Goal: Task Accomplishment & Management: Manage account settings

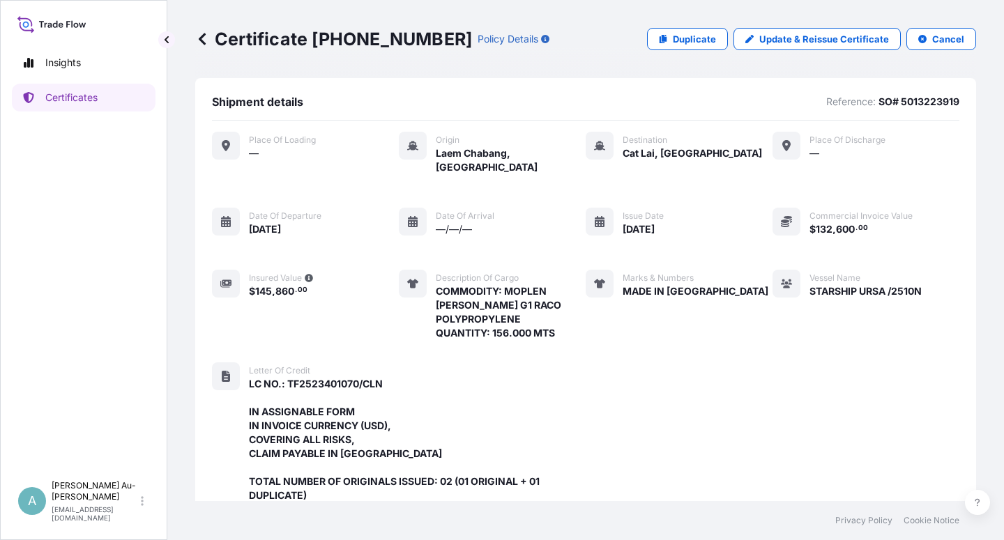
scroll to position [442, 0]
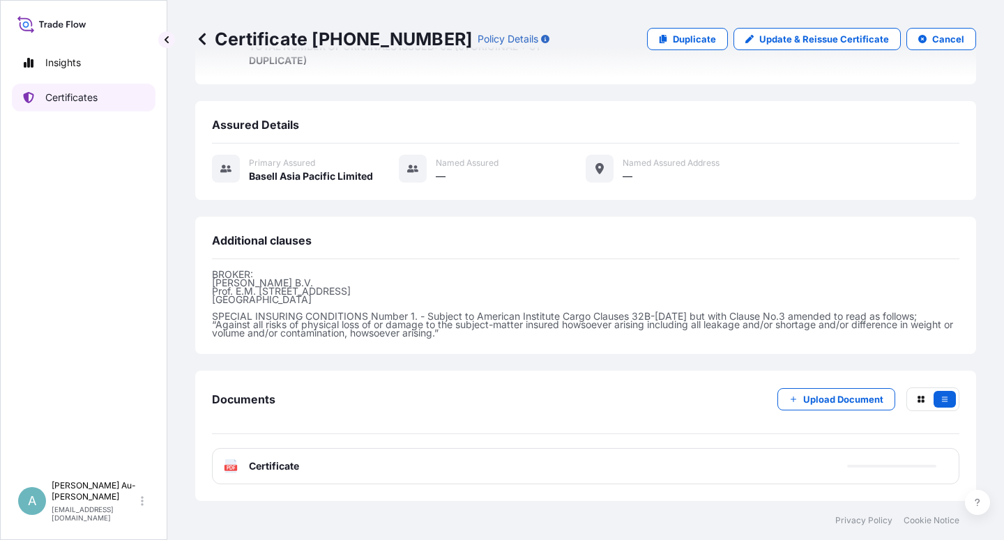
click at [108, 105] on link "Certificates" at bounding box center [84, 98] width 144 height 28
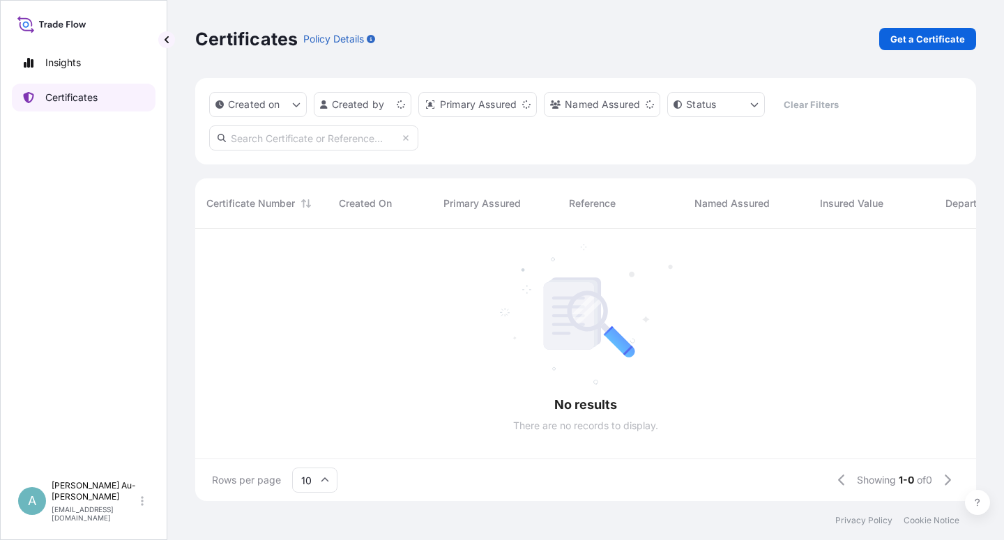
scroll to position [268, 769]
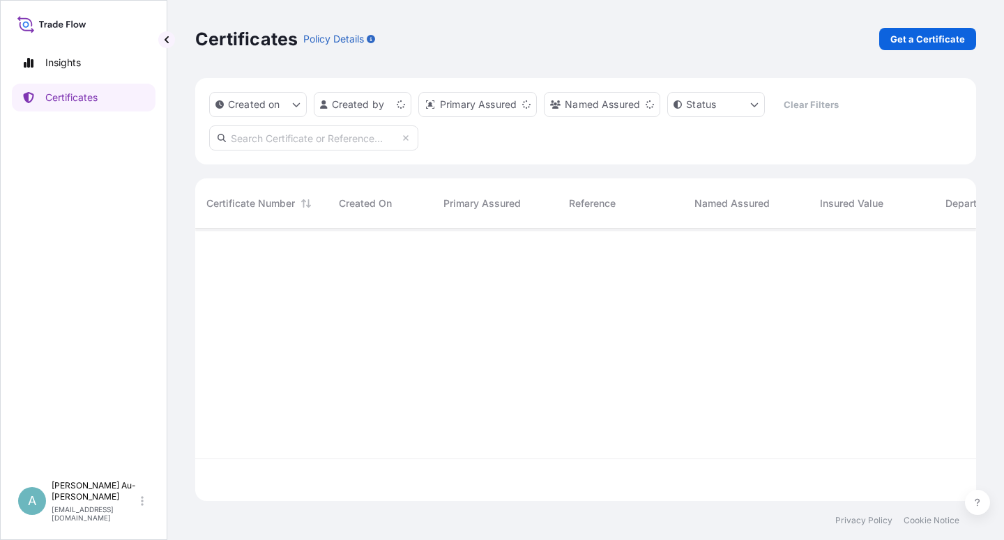
click at [314, 146] on input "text" at bounding box center [313, 137] width 209 height 25
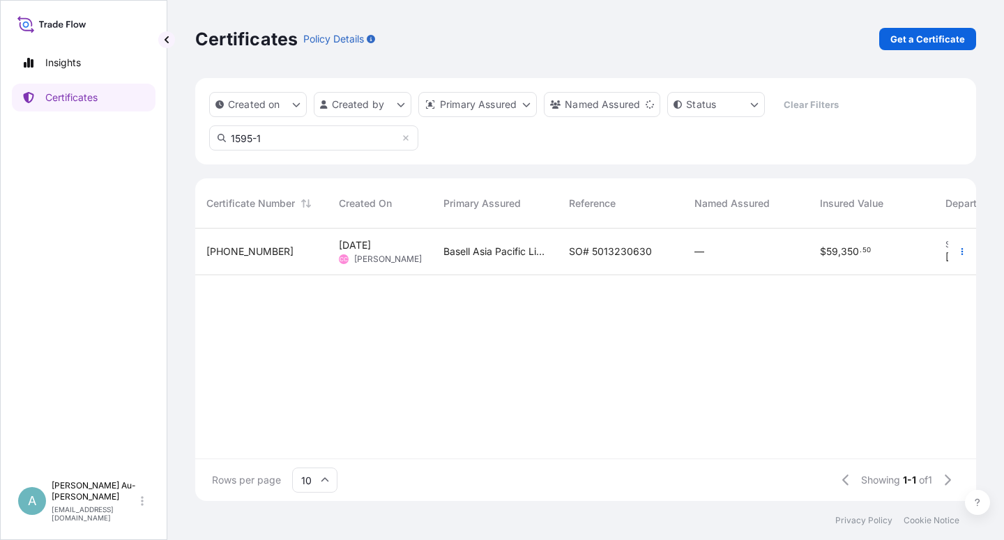
type input "1595-1"
click at [625, 251] on span "SO# 5013230630" at bounding box center [610, 252] width 83 height 14
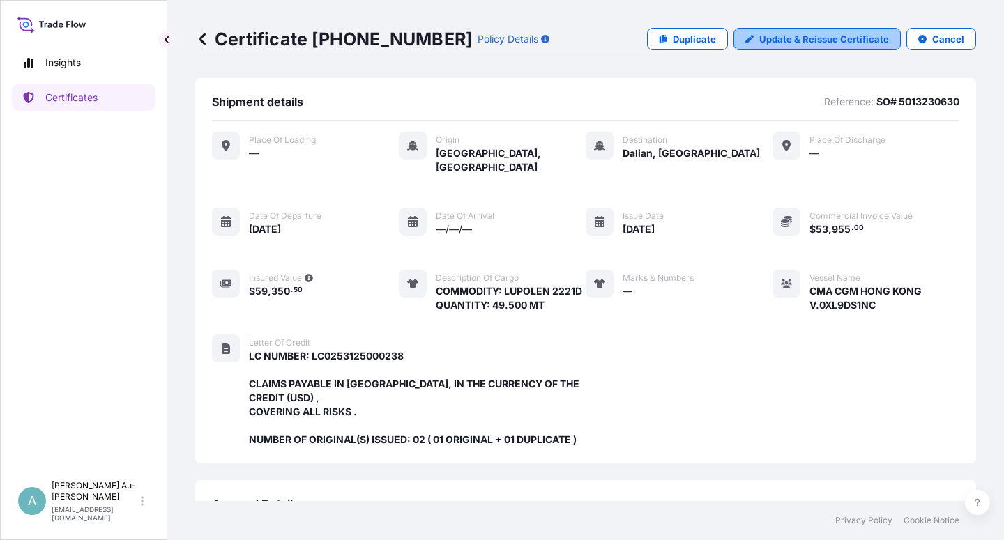
click at [800, 39] on p "Update & Reissue Certificate" at bounding box center [824, 39] width 130 height 14
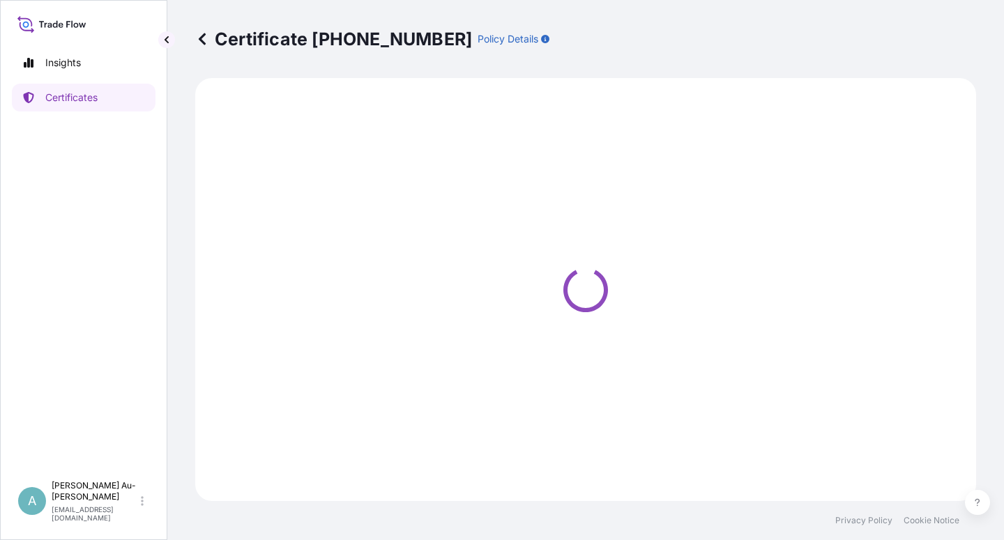
select select "Sea"
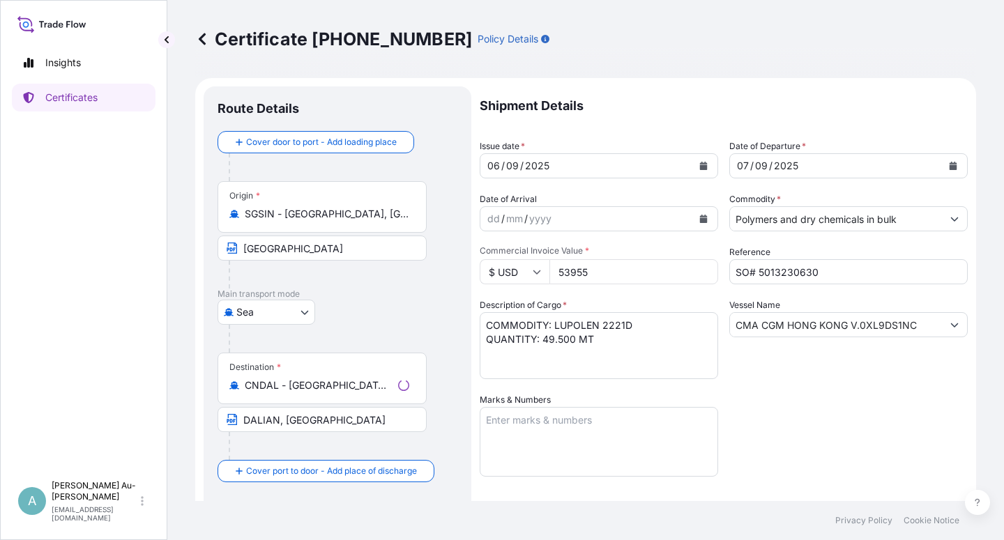
select select "32034"
click at [692, 171] on button "Calendar" at bounding box center [703, 166] width 22 height 22
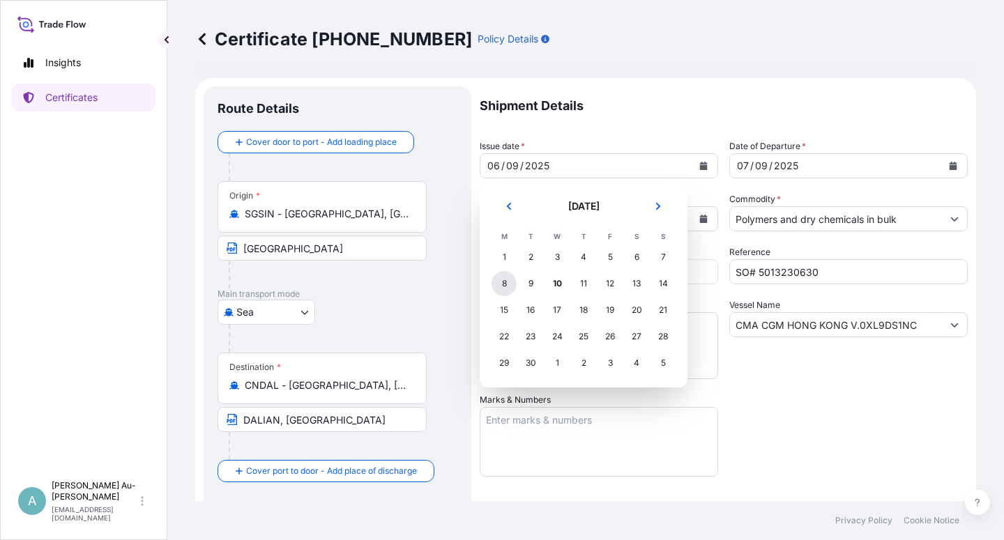
click at [502, 286] on div "8" at bounding box center [503, 283] width 25 height 25
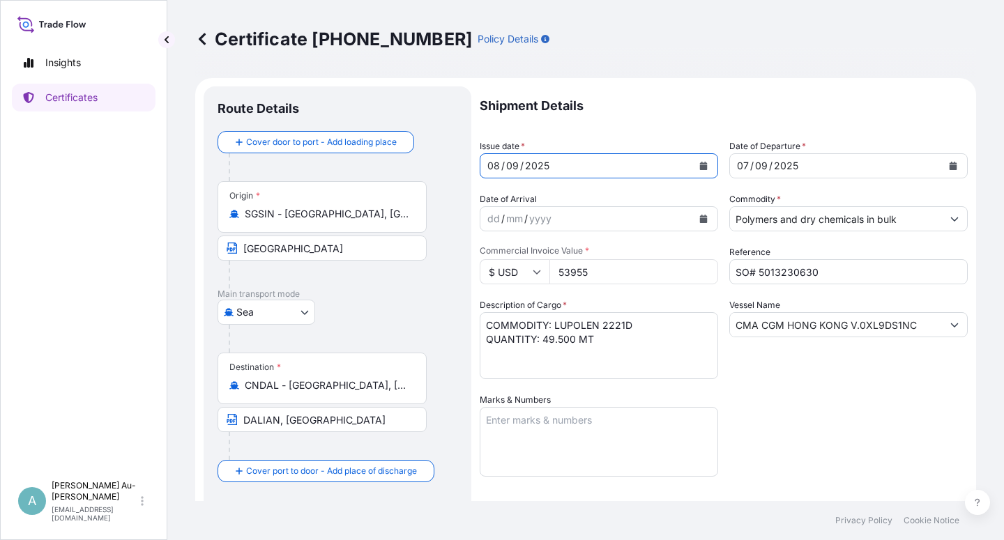
click at [949, 165] on icon "Calendar" at bounding box center [953, 166] width 8 height 8
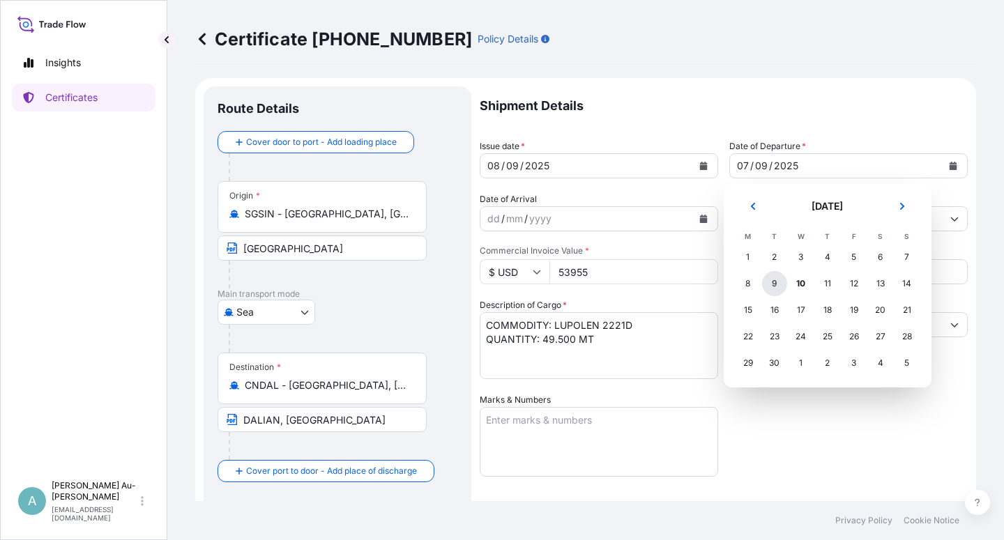
click at [777, 290] on div "9" at bounding box center [774, 283] width 25 height 25
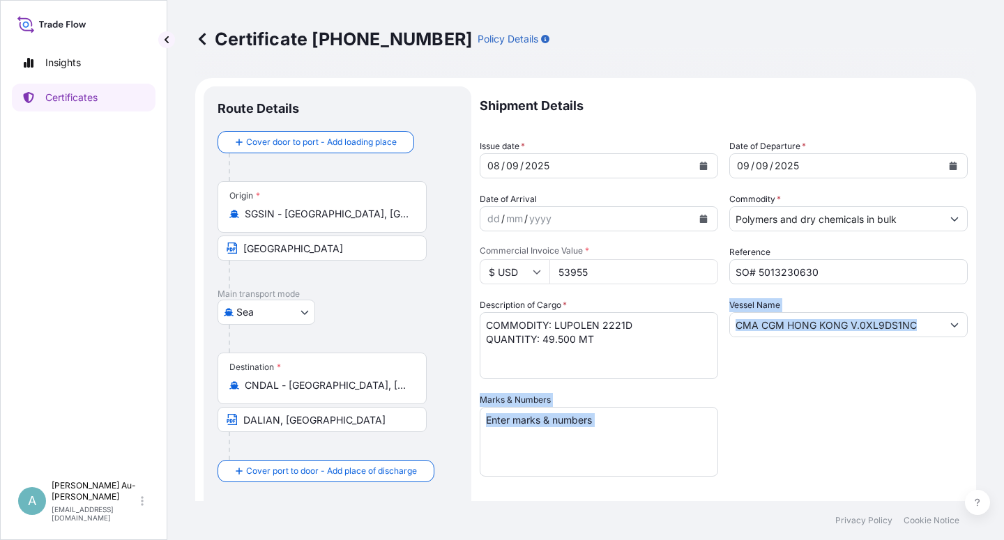
drag, startPoint x: 823, startPoint y: 436, endPoint x: 850, endPoint y: 417, distance: 34.0
click at [823, 433] on div "Shipment Details Issue date * [DATE] Date of Departure * [DATE] Date of Arrival…" at bounding box center [724, 444] width 488 height 717
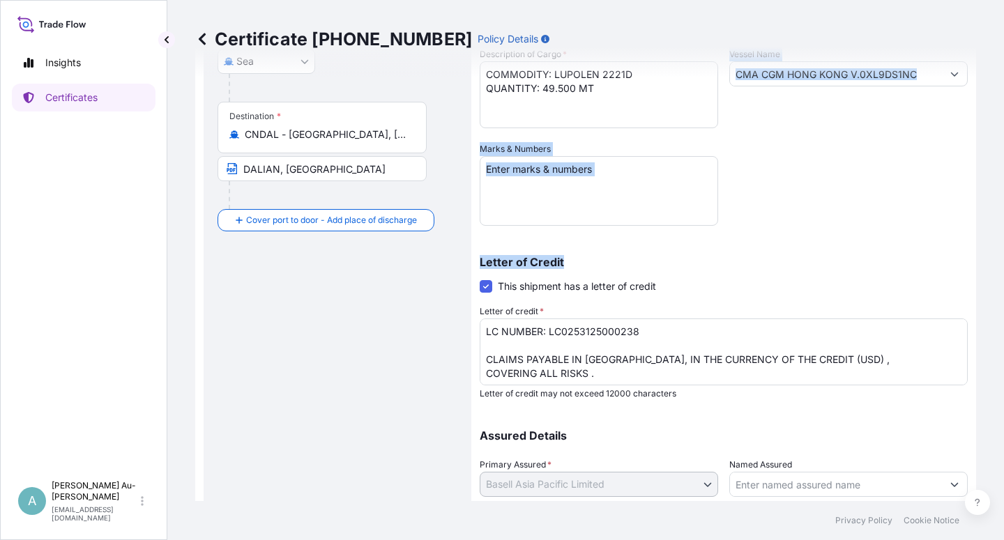
scroll to position [342, 0]
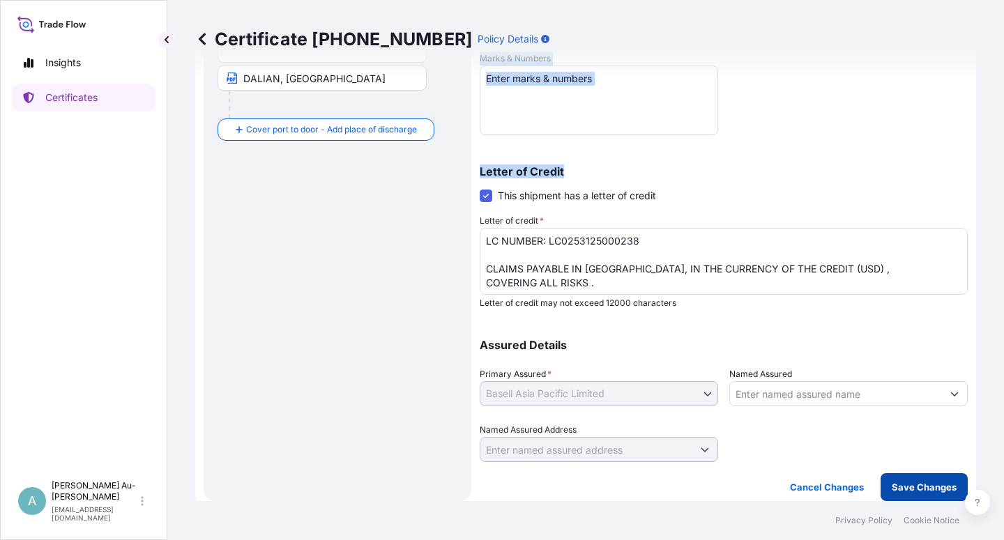
click at [900, 489] on p "Save Changes" at bounding box center [924, 487] width 65 height 14
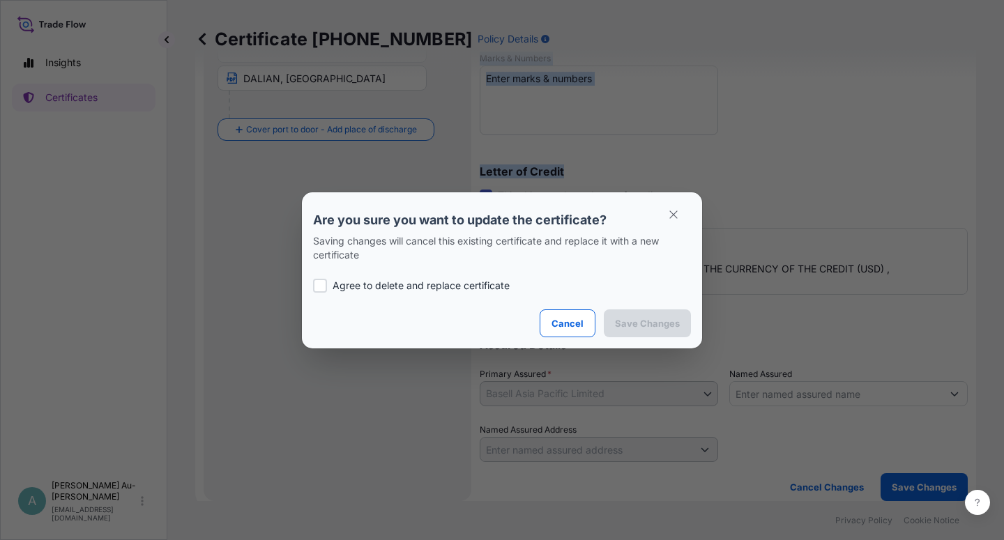
click at [458, 286] on p "Agree to delete and replace certificate" at bounding box center [420, 286] width 177 height 14
checkbox input "true"
click at [669, 325] on p "Save Changes" at bounding box center [647, 323] width 65 height 14
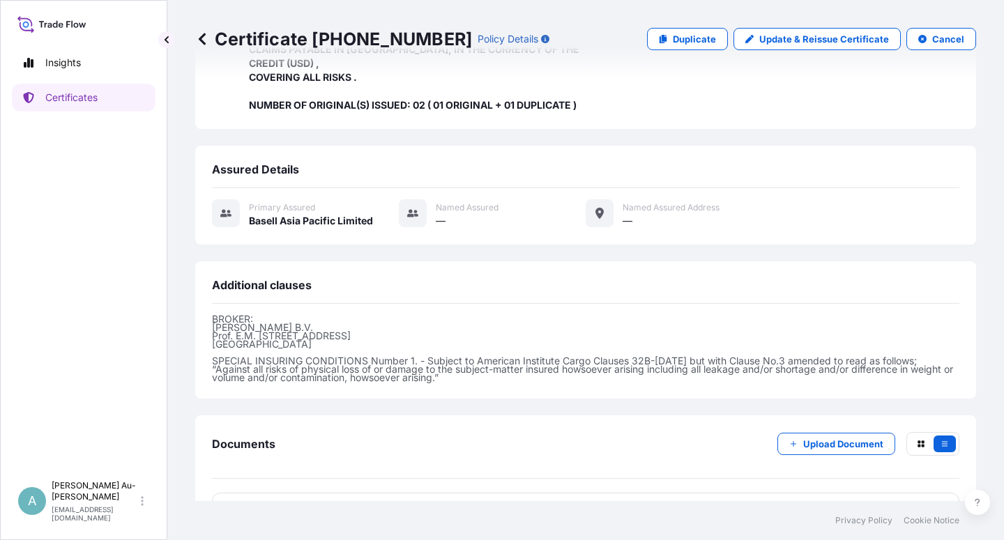
scroll to position [372, 0]
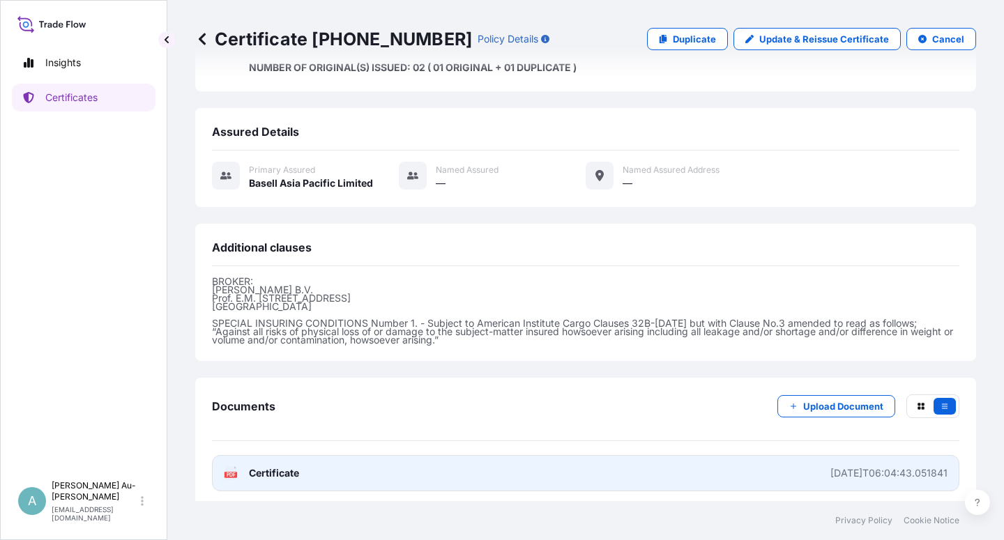
click at [489, 471] on link "PDF Certificate [DATE]T06:04:43.051841" at bounding box center [585, 473] width 747 height 36
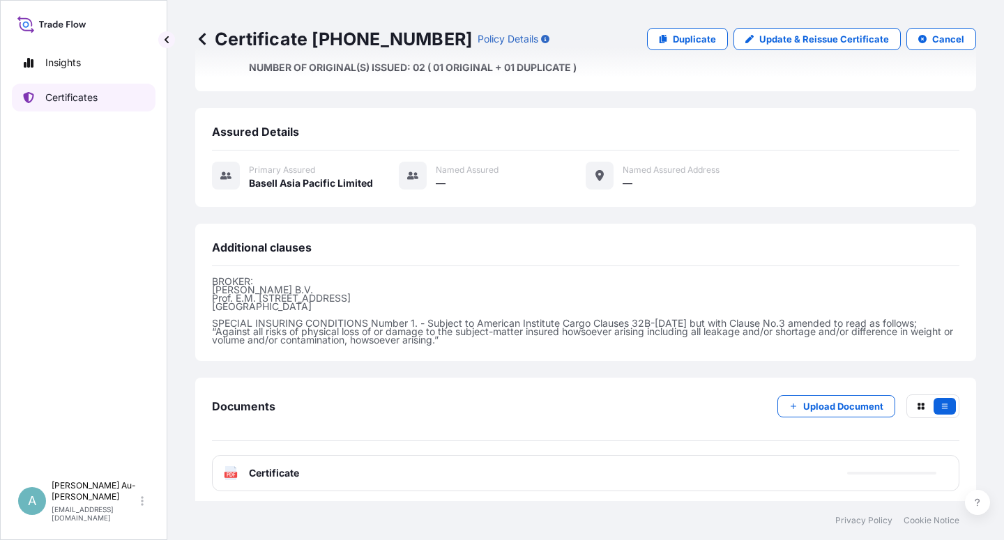
click at [68, 105] on link "Certificates" at bounding box center [84, 98] width 144 height 28
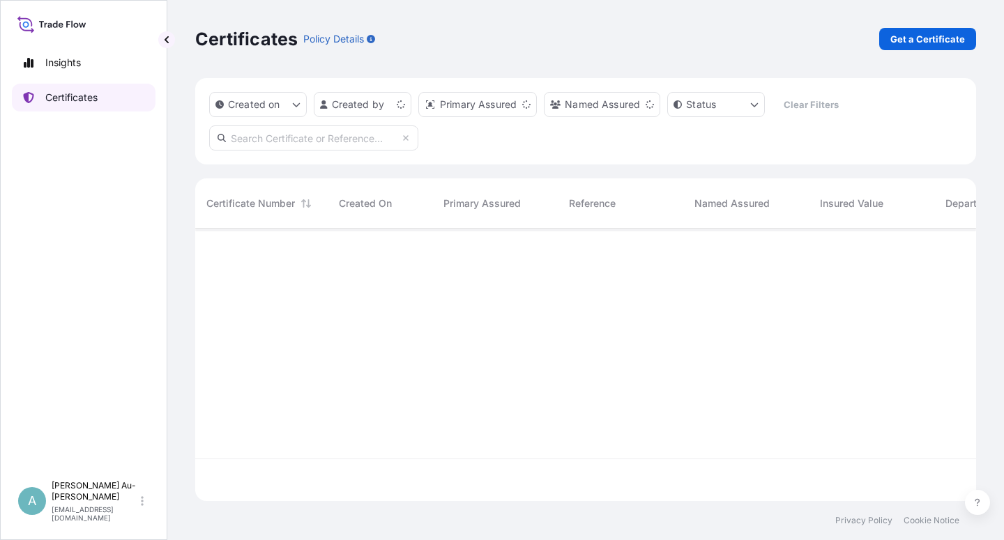
scroll to position [268, 769]
click at [289, 138] on input "text" at bounding box center [313, 137] width 209 height 25
type input "1604-3"
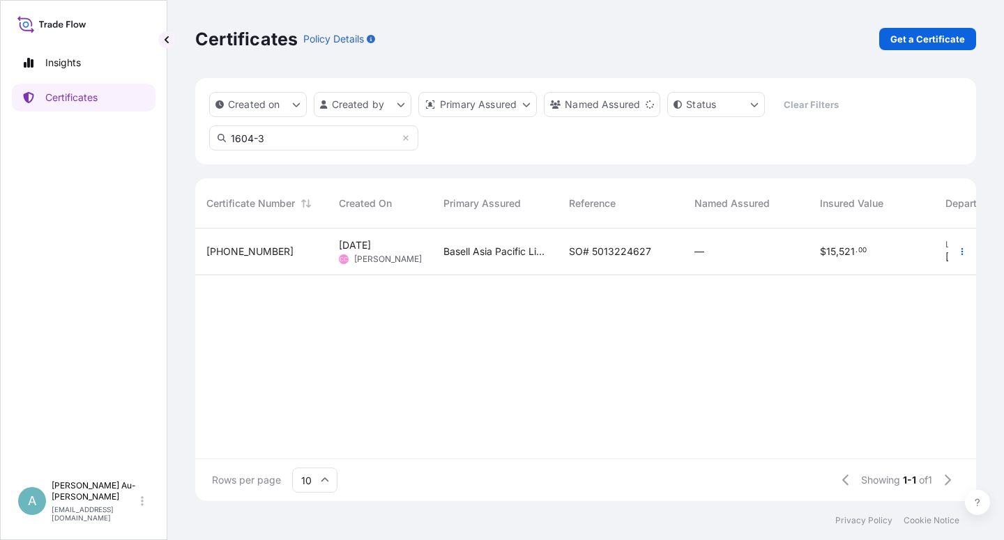
click at [592, 253] on span "SO# 5013224627" at bounding box center [610, 252] width 82 height 14
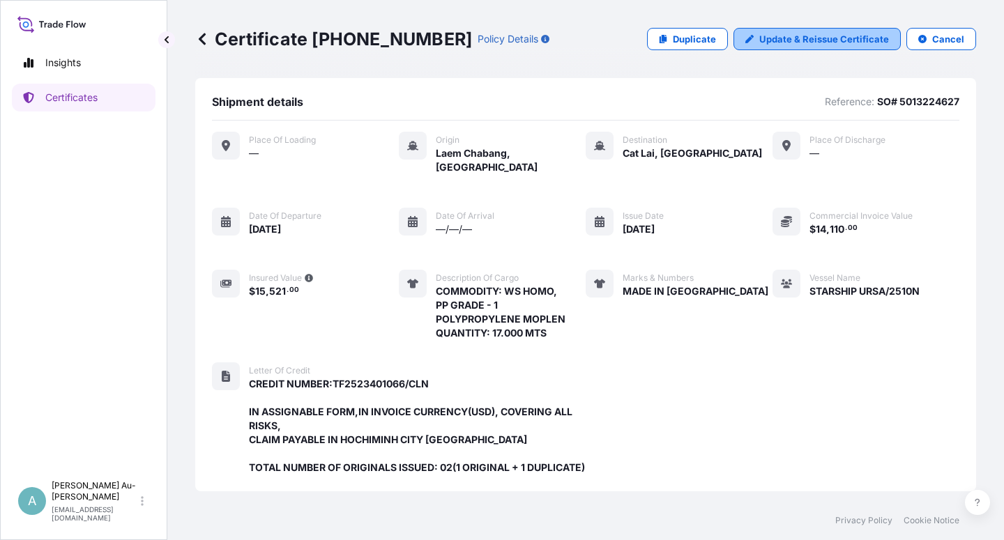
click at [814, 43] on p "Update & Reissue Certificate" at bounding box center [824, 39] width 130 height 14
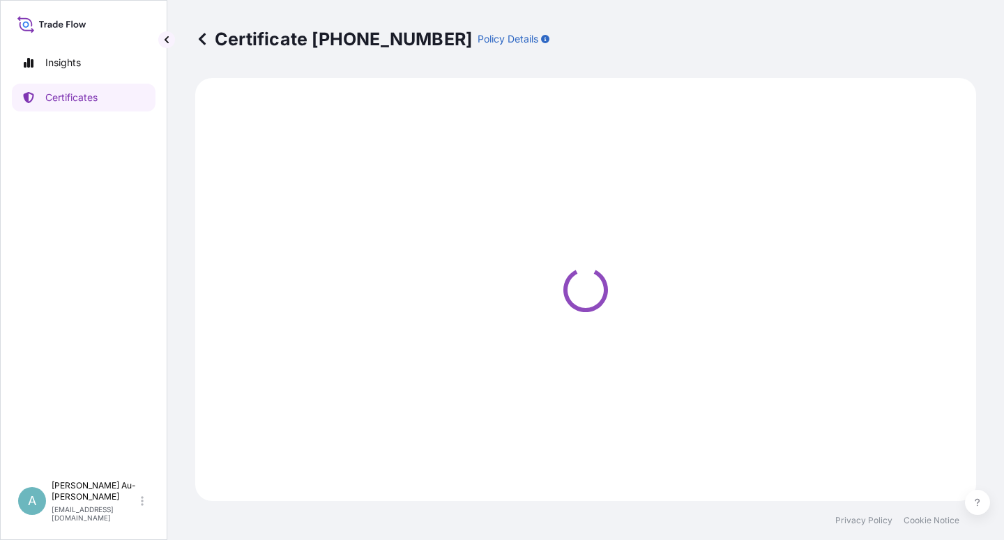
select select "Sea"
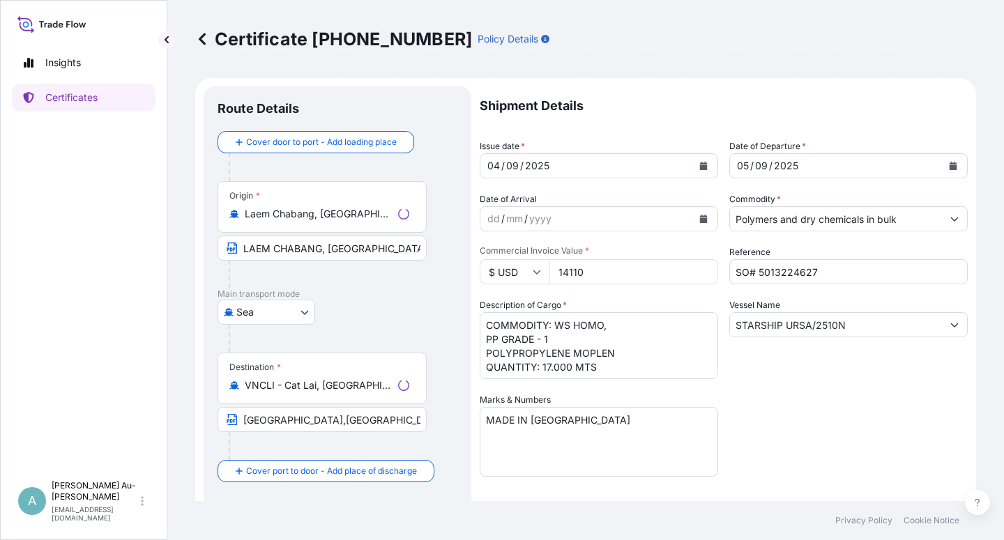
select select "32034"
click at [700, 169] on icon "Calendar" at bounding box center [704, 166] width 8 height 8
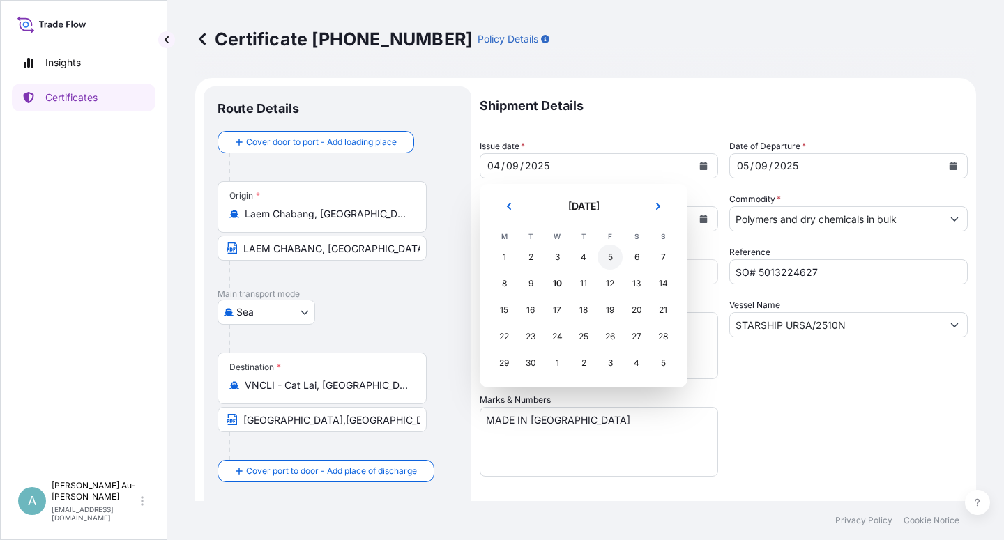
click at [620, 256] on div "5" at bounding box center [609, 257] width 25 height 25
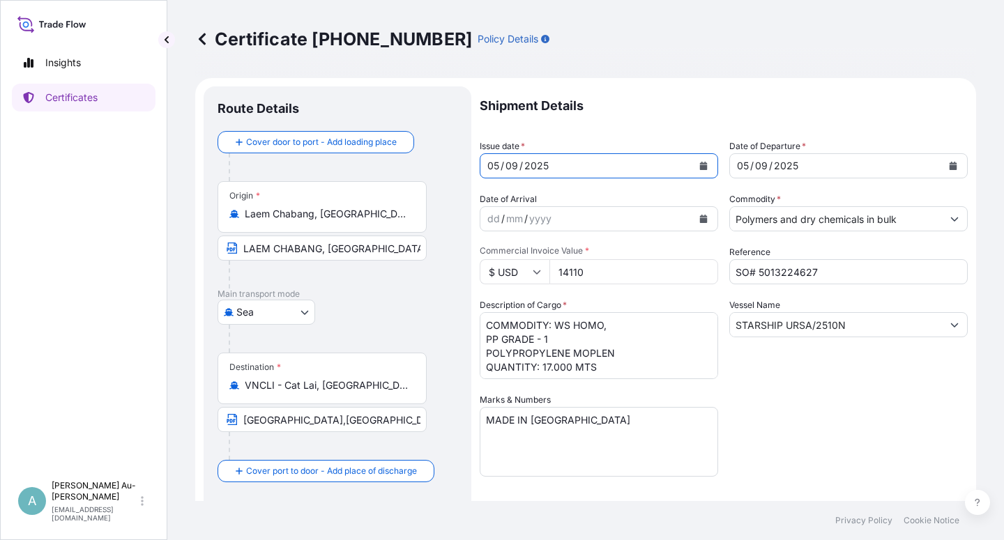
click at [949, 164] on icon "Calendar" at bounding box center [953, 166] width 8 height 8
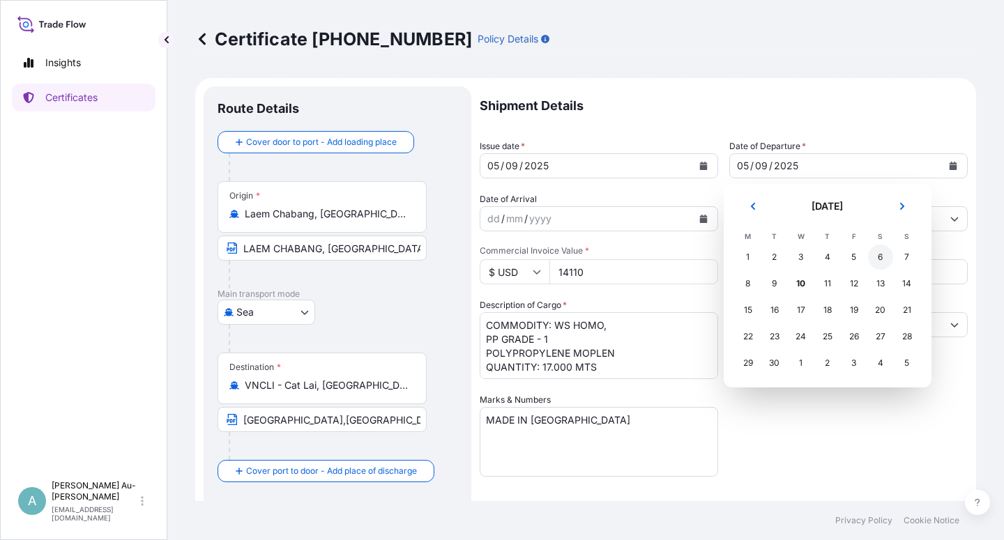
click at [877, 253] on div "6" at bounding box center [880, 257] width 25 height 25
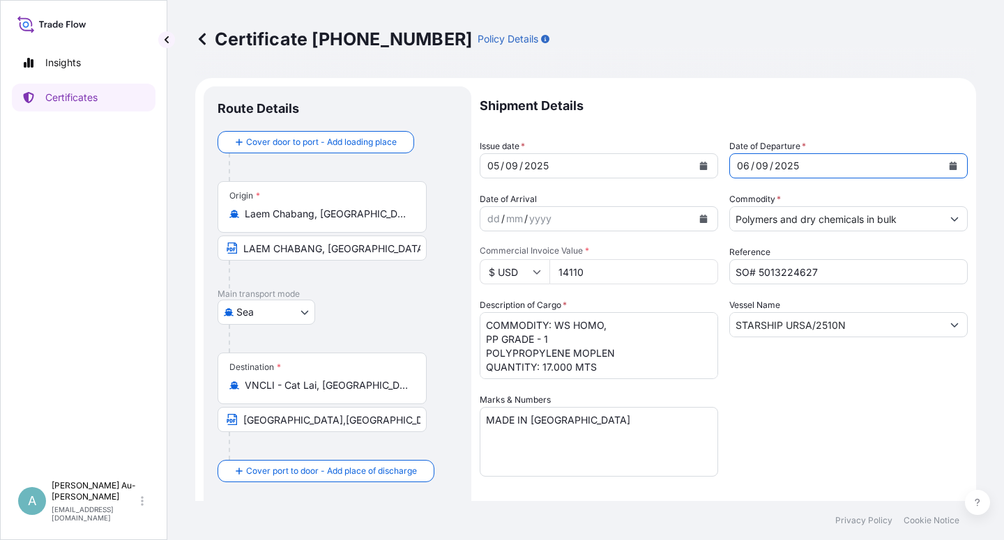
click at [788, 404] on div "Shipment Details Issue date * [DATE] Date of Departure * [DATE] Date of Arrival…" at bounding box center [724, 444] width 488 height 717
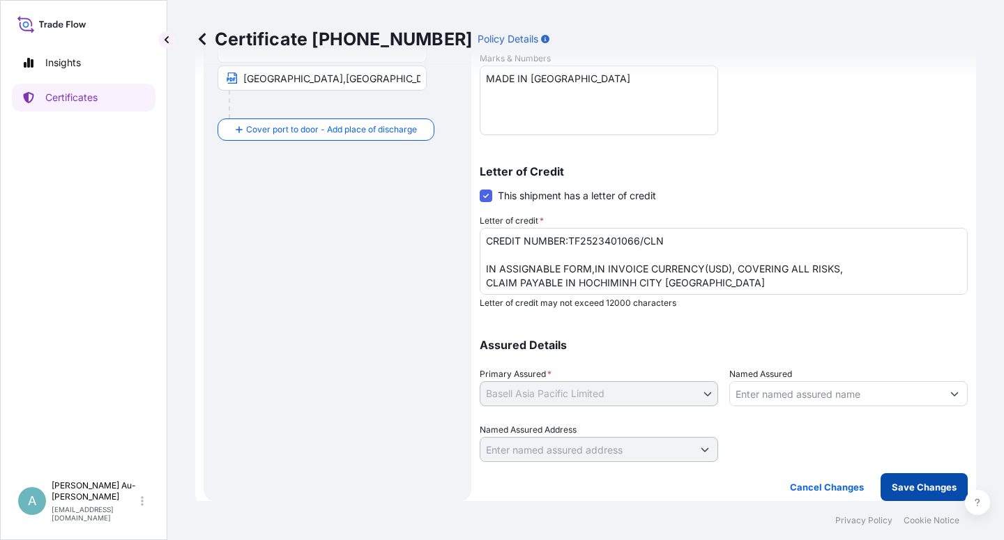
click at [892, 491] on p "Save Changes" at bounding box center [924, 487] width 65 height 14
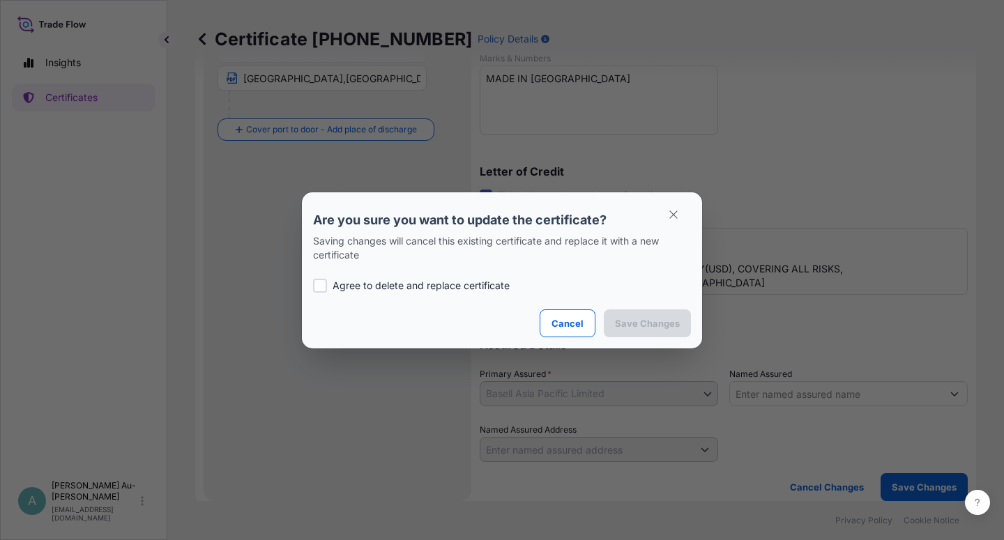
drag, startPoint x: 404, startPoint y: 278, endPoint x: 428, endPoint y: 280, distance: 23.8
click at [406, 279] on div "Agree to delete and replace certificate" at bounding box center [502, 285] width 378 height 47
click at [467, 284] on p "Agree to delete and replace certificate" at bounding box center [420, 286] width 177 height 14
checkbox input "true"
click at [638, 321] on p "Save Changes" at bounding box center [647, 323] width 65 height 14
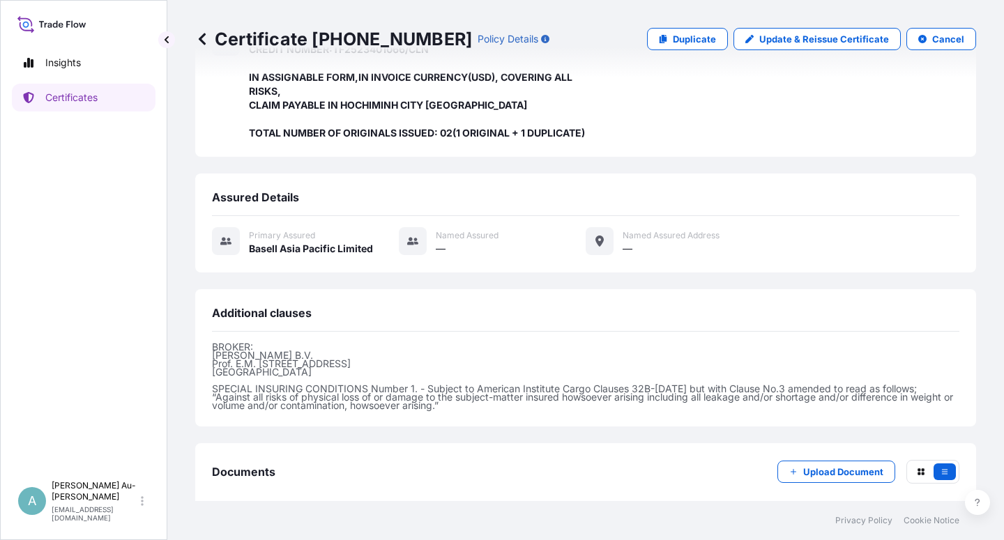
scroll to position [414, 0]
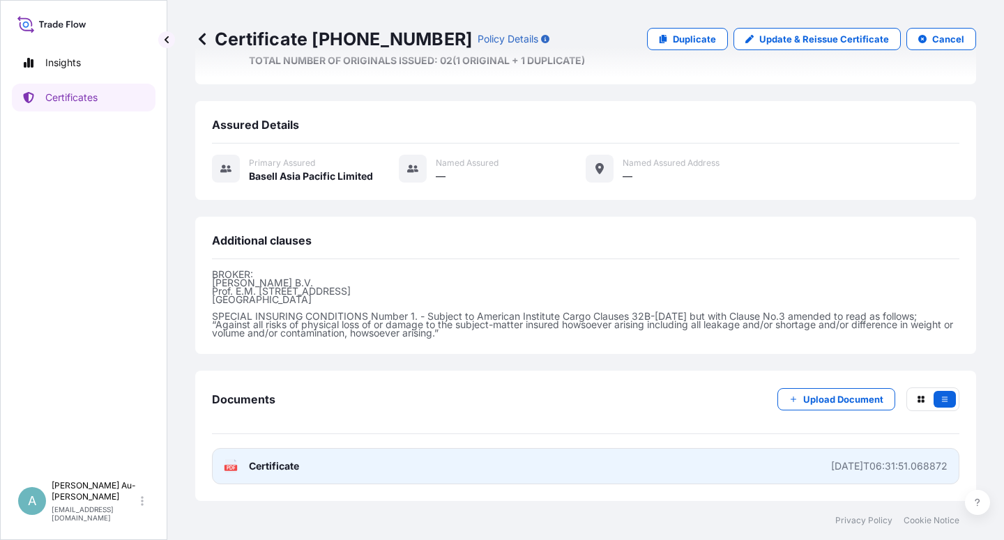
click at [317, 464] on link "PDF Certificate [DATE]T06:31:51.068872" at bounding box center [585, 466] width 747 height 36
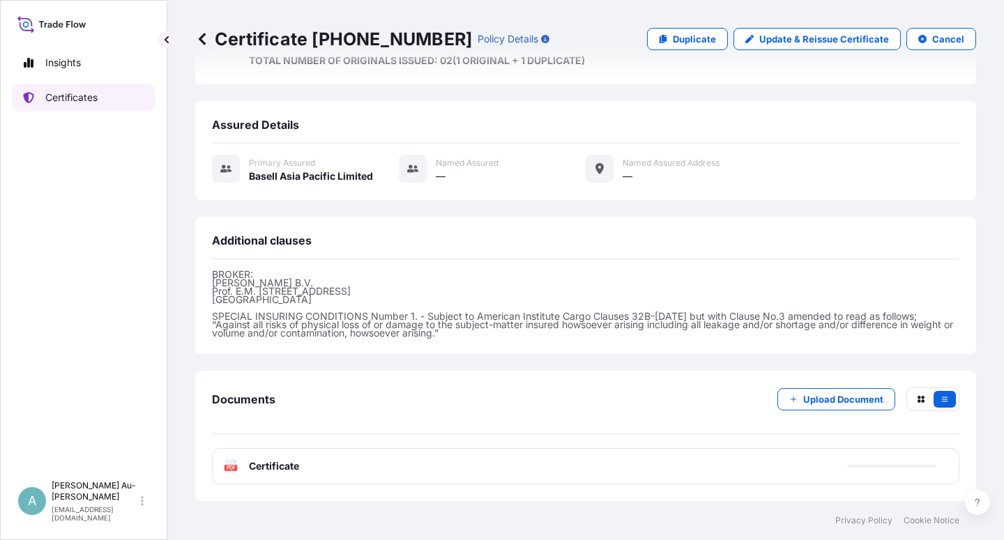
click at [114, 102] on link "Certificates" at bounding box center [84, 98] width 144 height 28
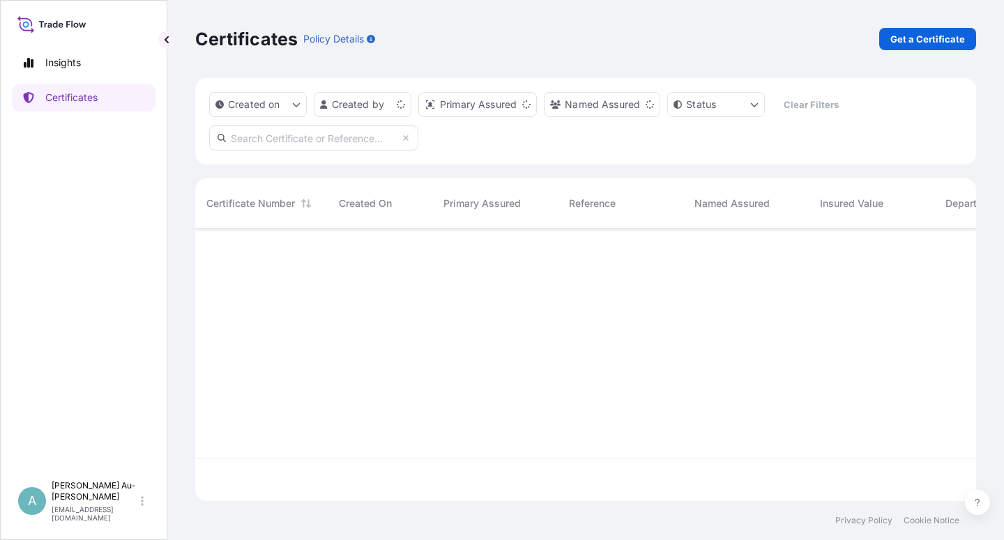
scroll to position [268, 769]
click at [328, 141] on input "text" at bounding box center [313, 137] width 209 height 25
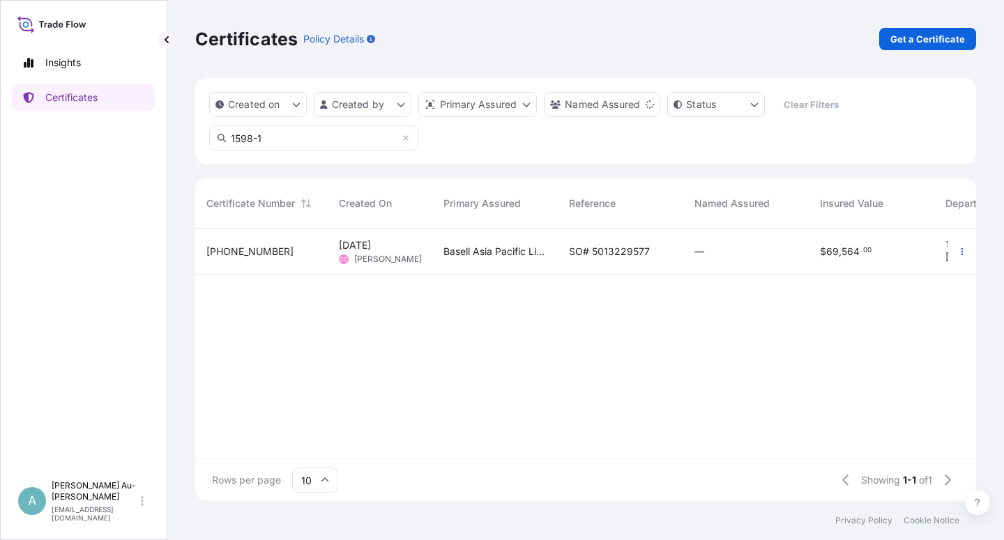
type input "1598-1"
click at [626, 253] on span "SO# 5013229577" at bounding box center [609, 252] width 81 height 14
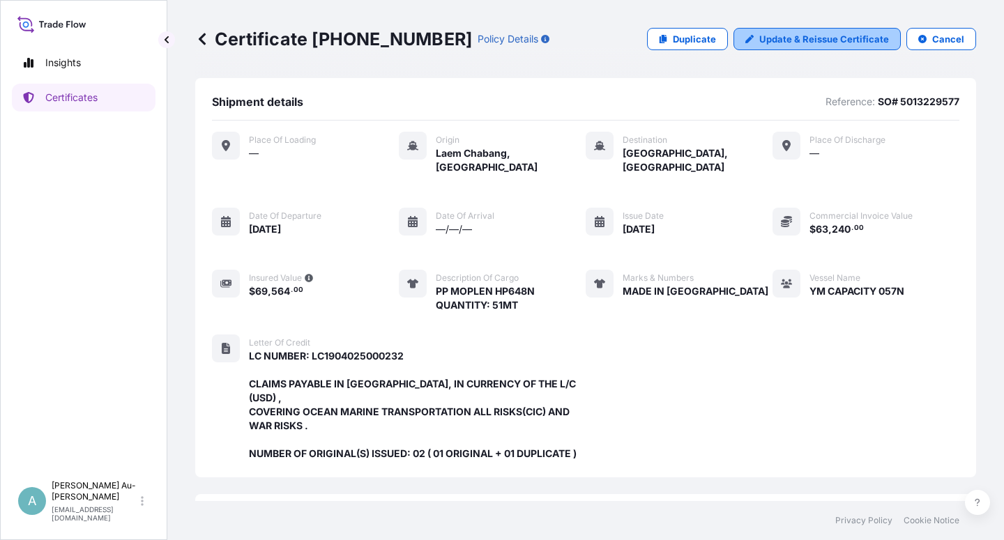
click at [801, 39] on p "Update & Reissue Certificate" at bounding box center [824, 39] width 130 height 14
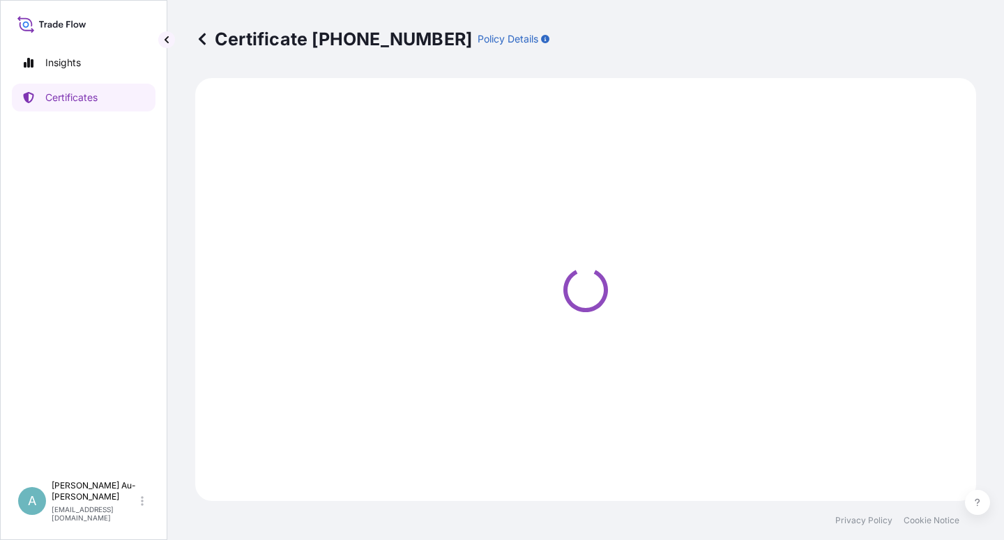
select select "Sea"
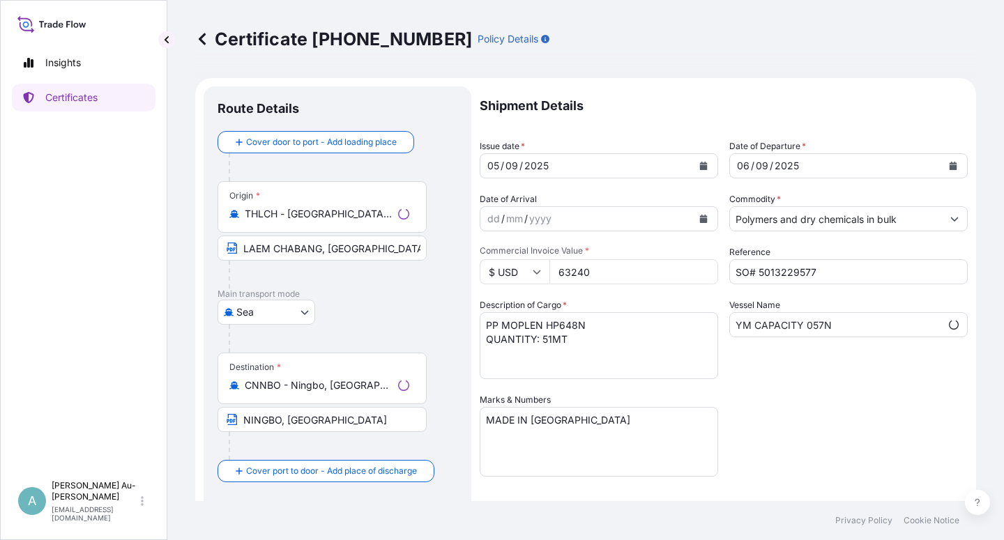
select select "32034"
click at [699, 169] on icon "Calendar" at bounding box center [703, 166] width 8 height 8
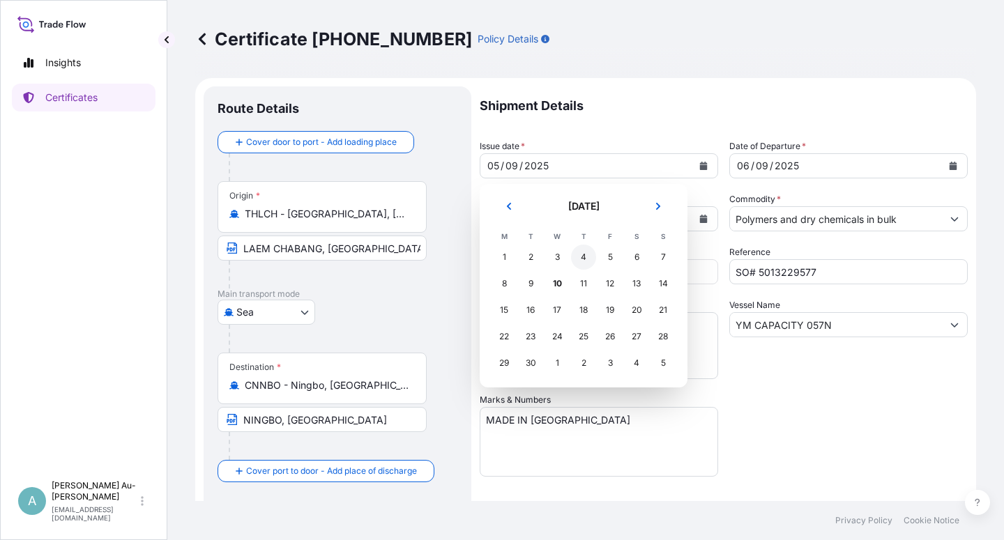
click at [584, 258] on div "4" at bounding box center [583, 257] width 25 height 25
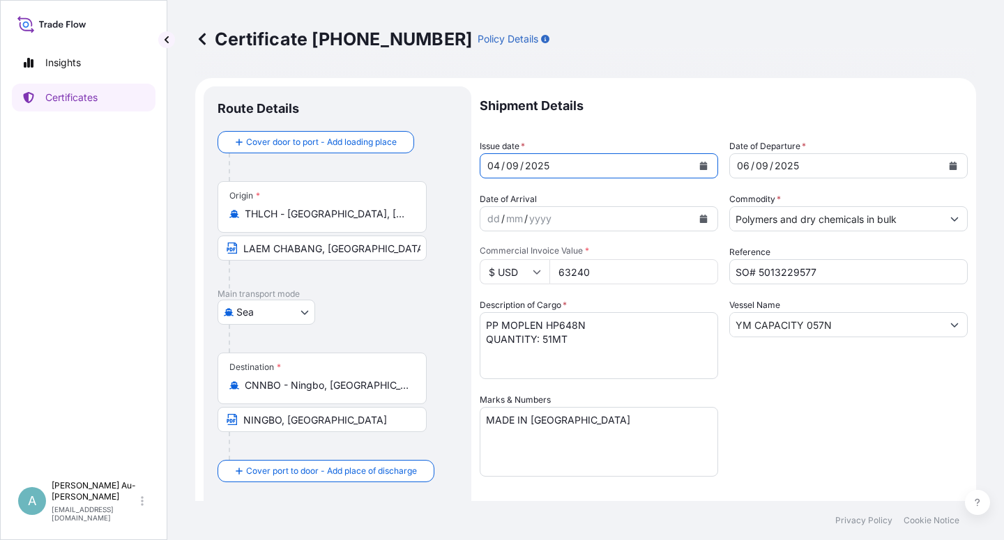
click at [949, 167] on icon "Calendar" at bounding box center [953, 166] width 8 height 8
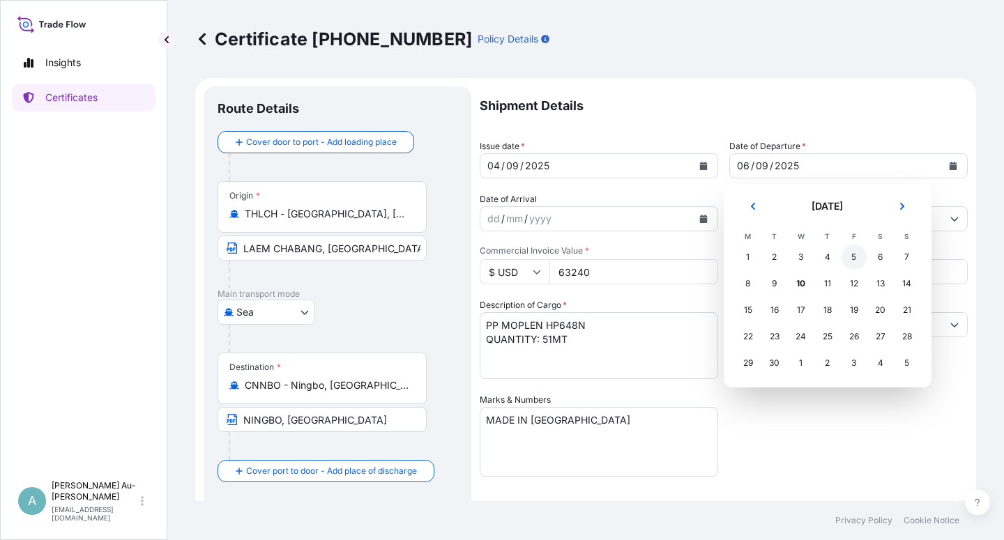
click at [853, 254] on div "5" at bounding box center [853, 257] width 25 height 25
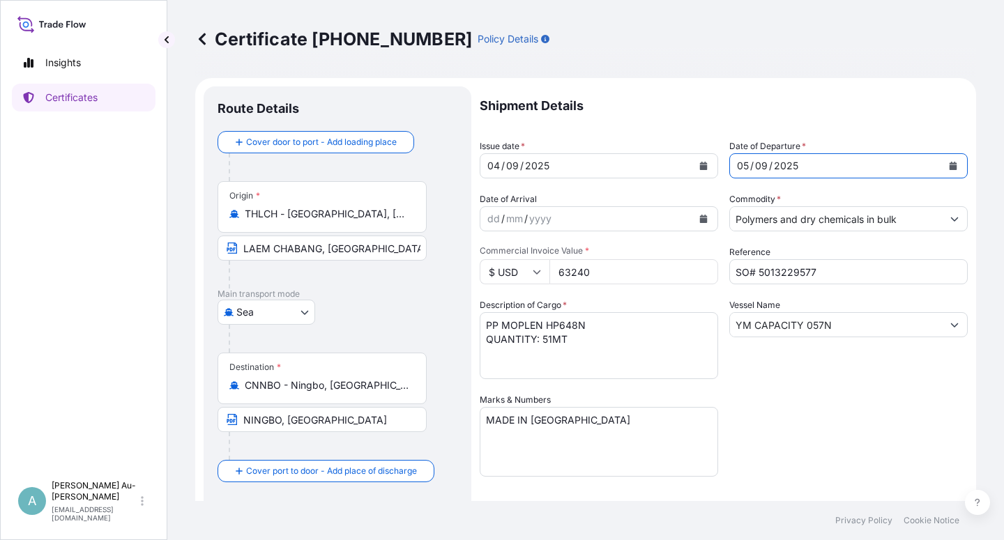
click at [783, 419] on div "Shipment Details Issue date * [DATE] Date of Departure * [DATE] Date of Arrival…" at bounding box center [724, 444] width 488 height 717
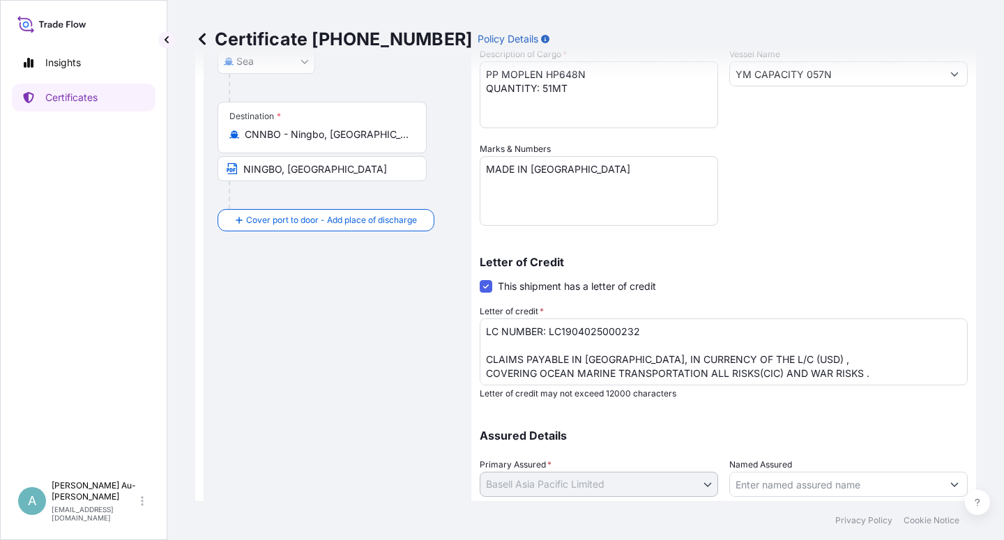
scroll to position [342, 0]
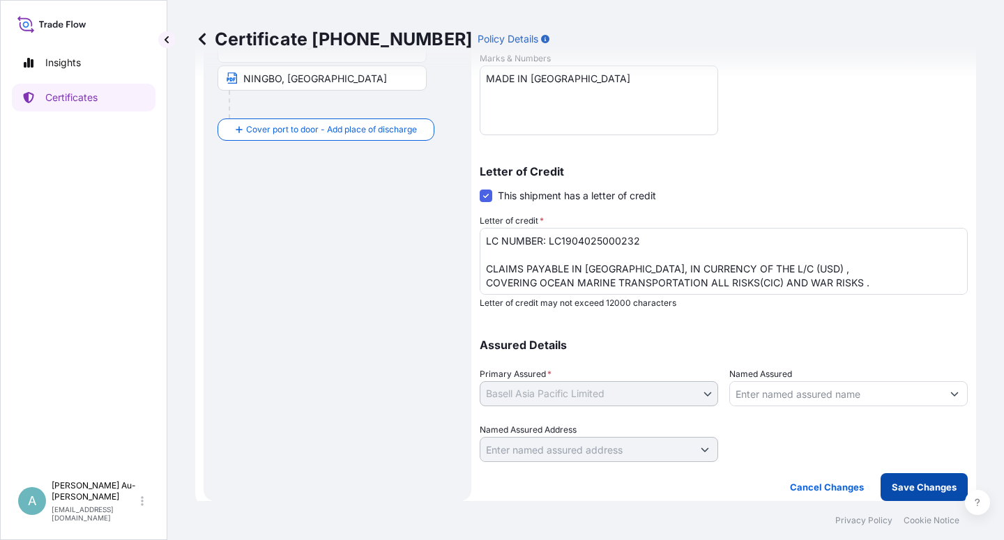
click at [892, 489] on p "Save Changes" at bounding box center [924, 487] width 65 height 14
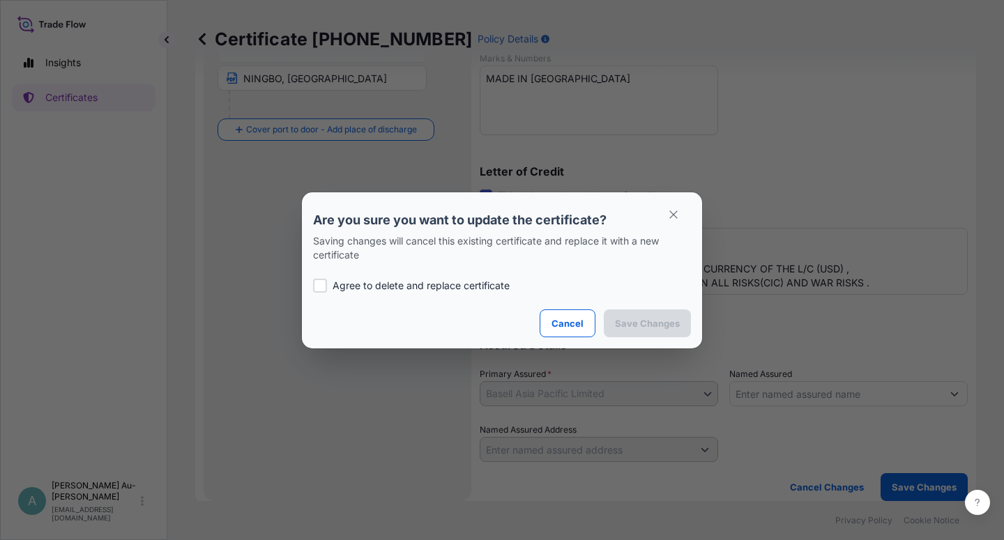
click at [418, 289] on p "Agree to delete and replace certificate" at bounding box center [420, 286] width 177 height 14
checkbox input "true"
click at [621, 328] on p "Save Changes" at bounding box center [647, 323] width 65 height 14
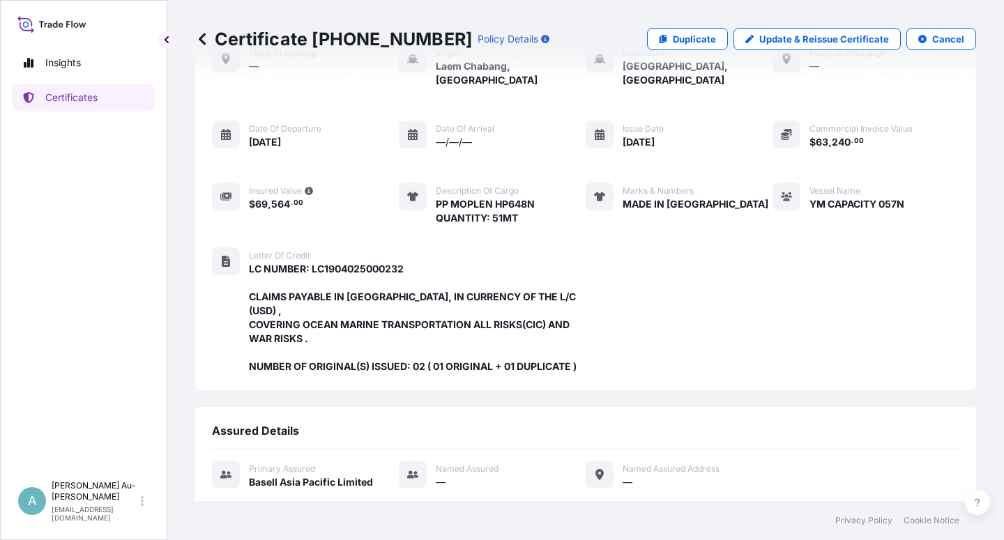
scroll to position [372, 0]
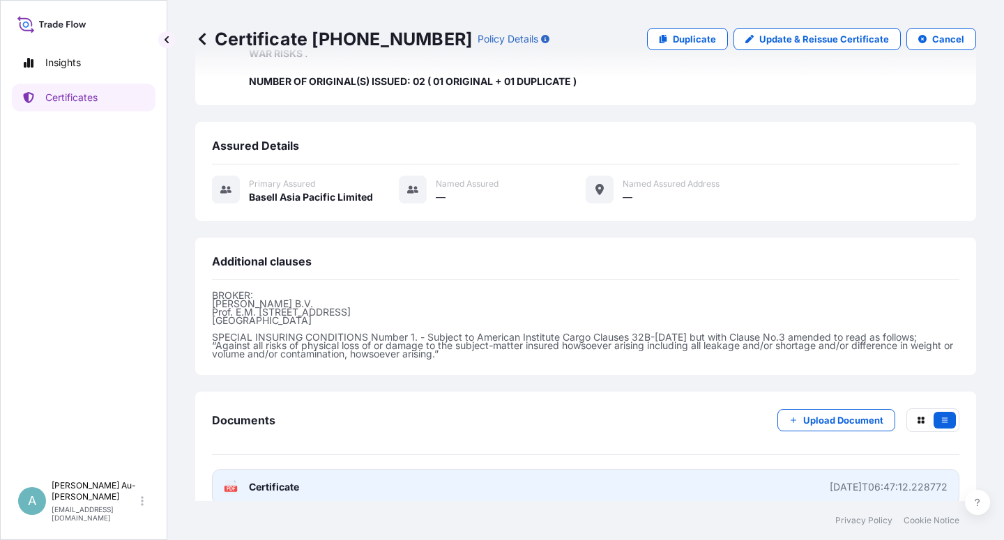
click at [330, 473] on link "PDF Certificate [DATE]T06:47:12.228772" at bounding box center [585, 487] width 747 height 36
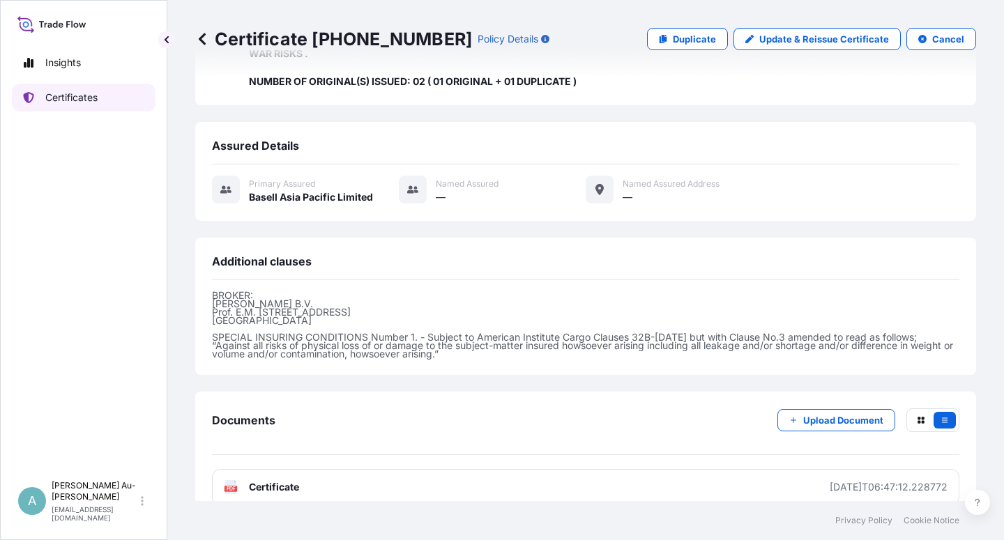
click at [79, 99] on p "Certificates" at bounding box center [71, 98] width 52 height 14
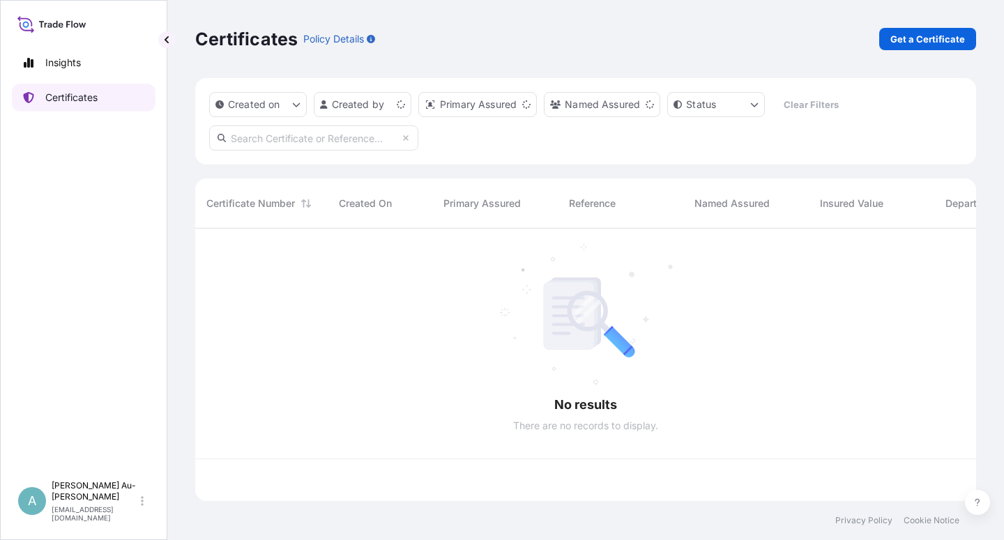
scroll to position [268, 769]
click at [289, 141] on input "text" at bounding box center [313, 137] width 209 height 25
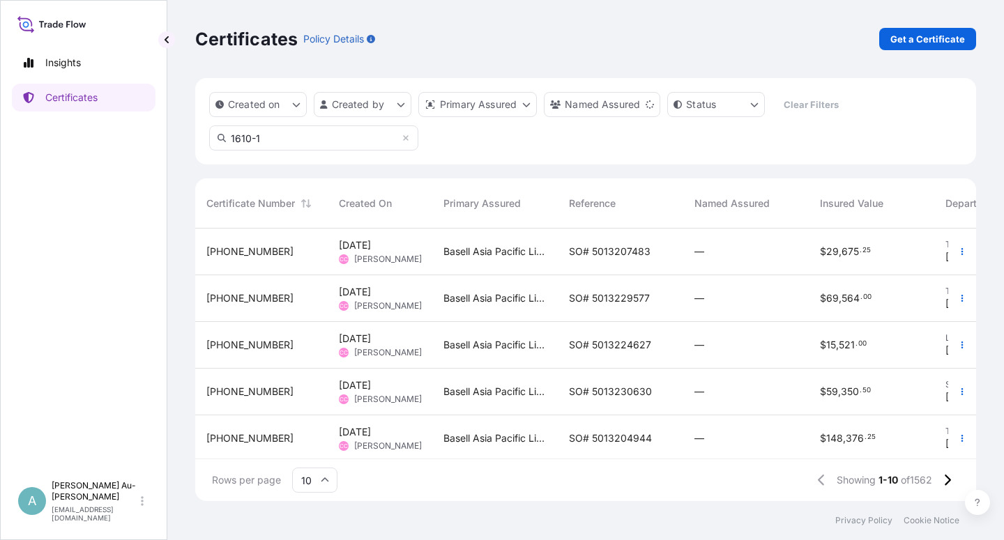
type input "1610-1"
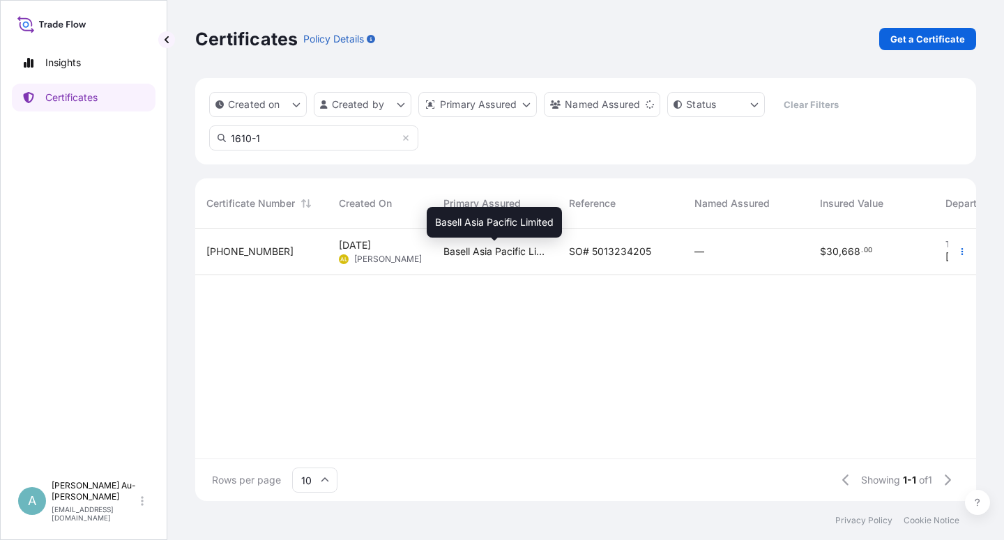
click at [536, 254] on span "Basell Asia Pacific Limited" at bounding box center [494, 252] width 103 height 14
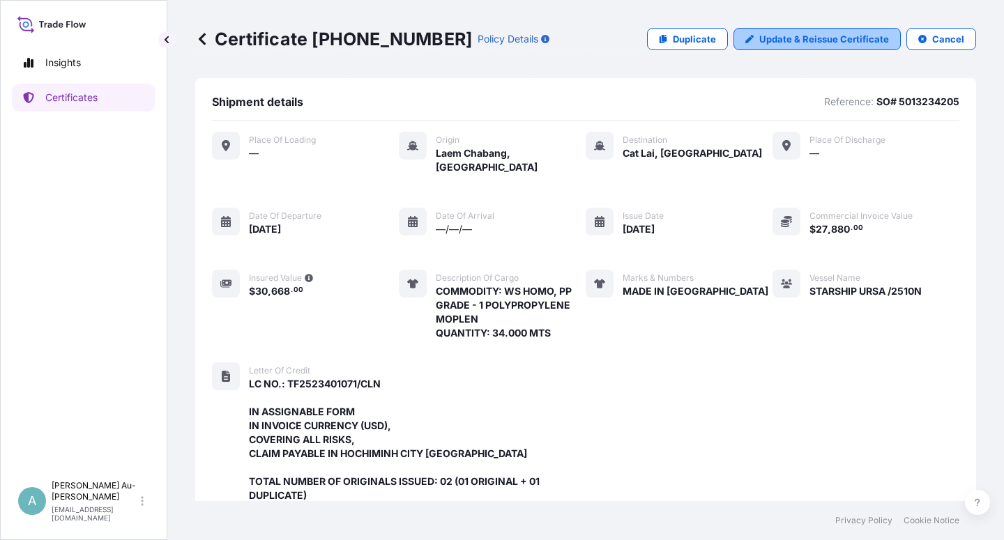
click at [759, 39] on p "Update & Reissue Certificate" at bounding box center [824, 39] width 130 height 14
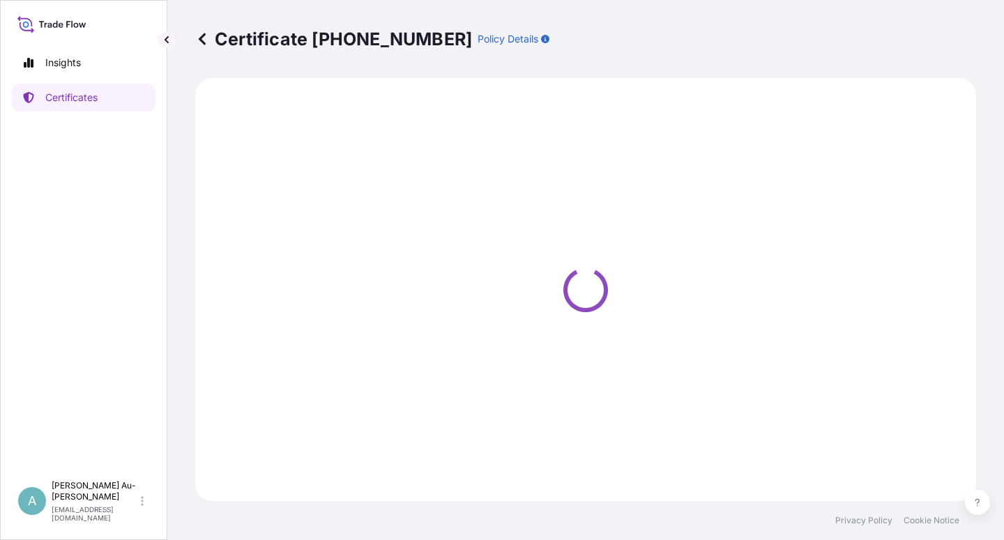
select select "Sea"
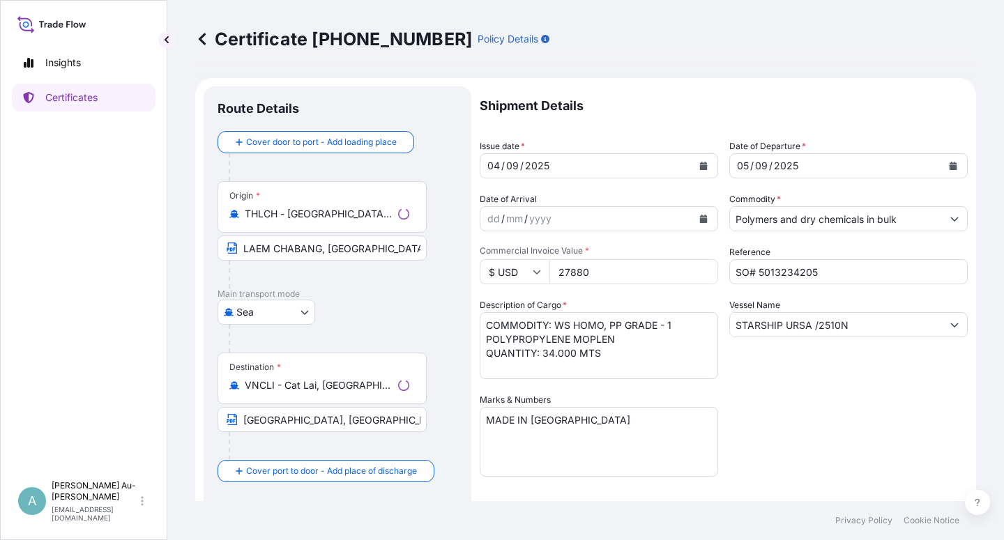
select select "32034"
click at [700, 167] on icon "Calendar" at bounding box center [704, 166] width 8 height 8
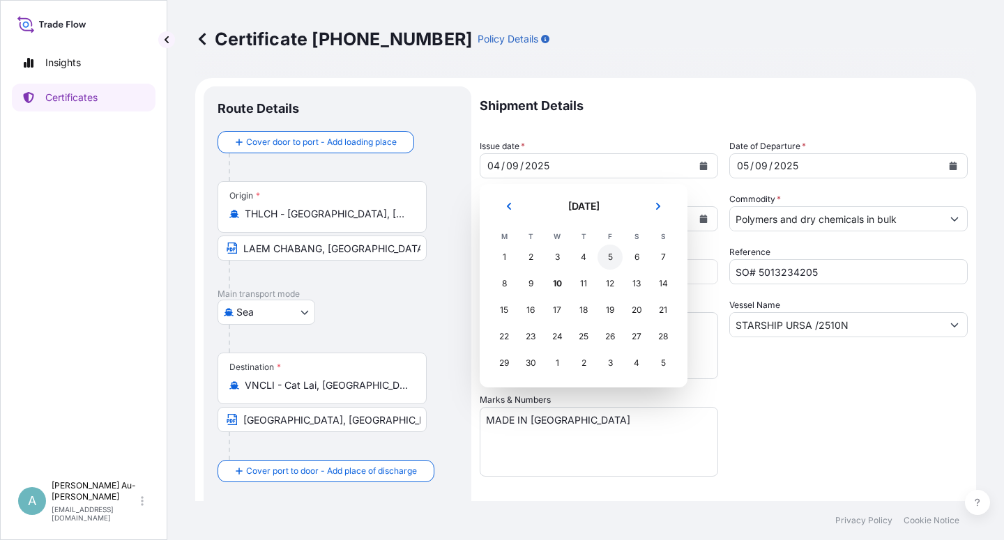
click at [611, 261] on div "5" at bounding box center [609, 257] width 25 height 25
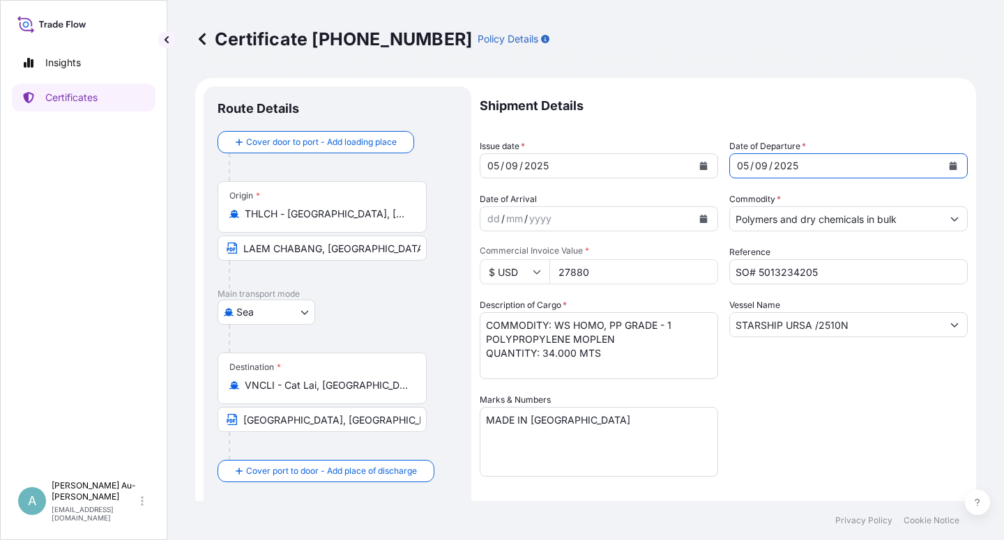
click at [949, 167] on icon "Calendar" at bounding box center [953, 166] width 8 height 8
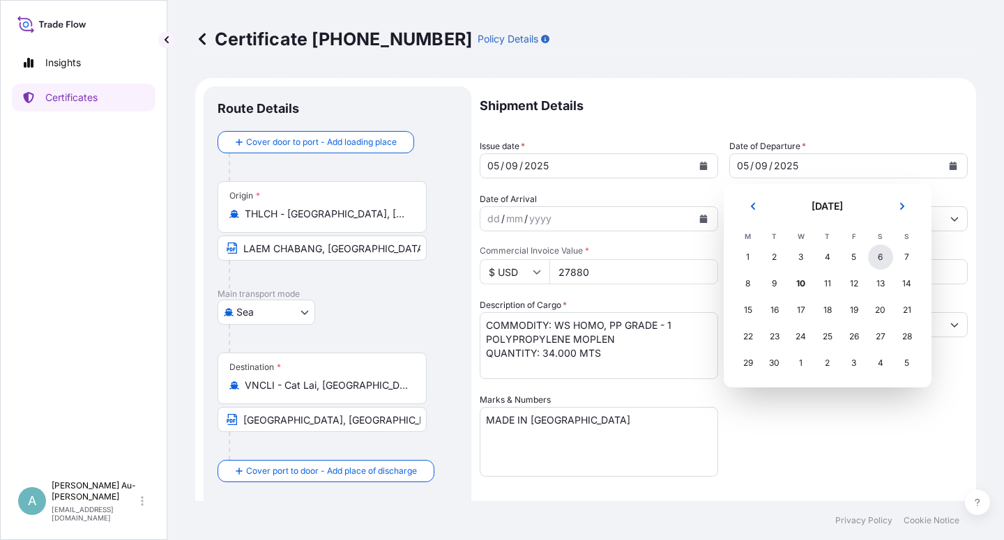
click at [878, 257] on div "6" at bounding box center [880, 257] width 25 height 25
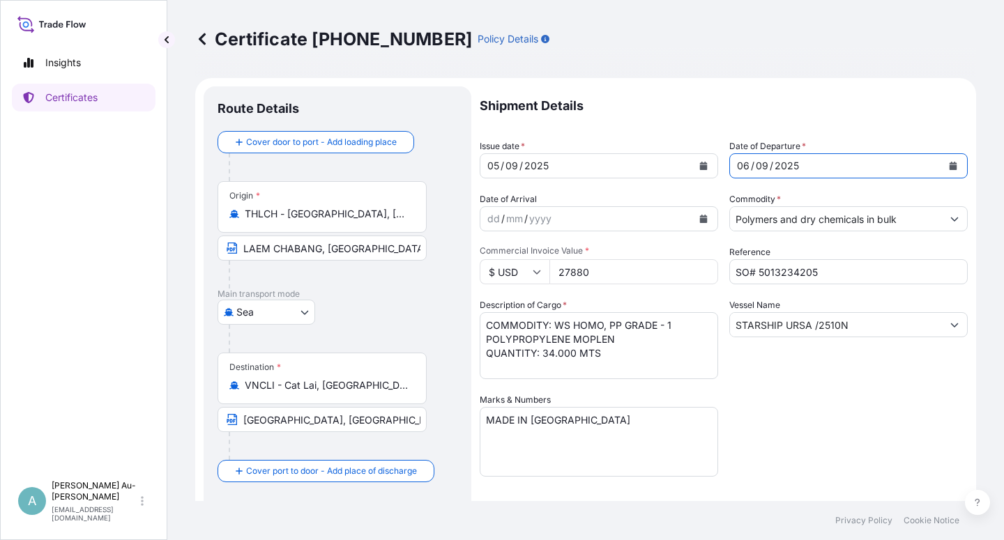
click at [624, 328] on textarea "COMMODITY: WS HOMO, PP GRADE - 1 POLYPROPYLENE MOPLEN QUANTITY: 34.000 MTS" at bounding box center [599, 345] width 238 height 67
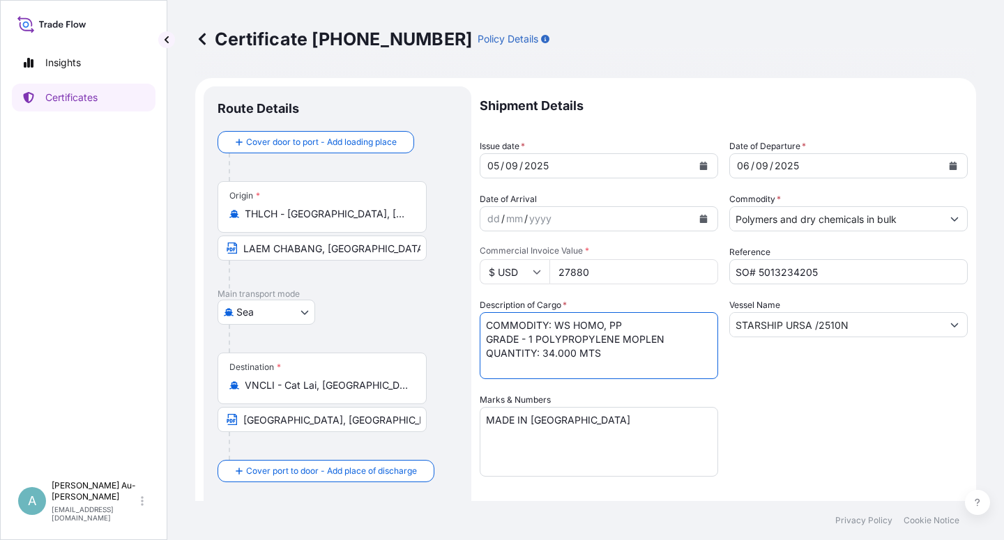
click at [621, 342] on textarea "COMMODITY: WS HOMO, PP GRADE - 1 POLYPROPYLENE MOPLEN QUANTITY: 34.000 MTS" at bounding box center [599, 345] width 238 height 67
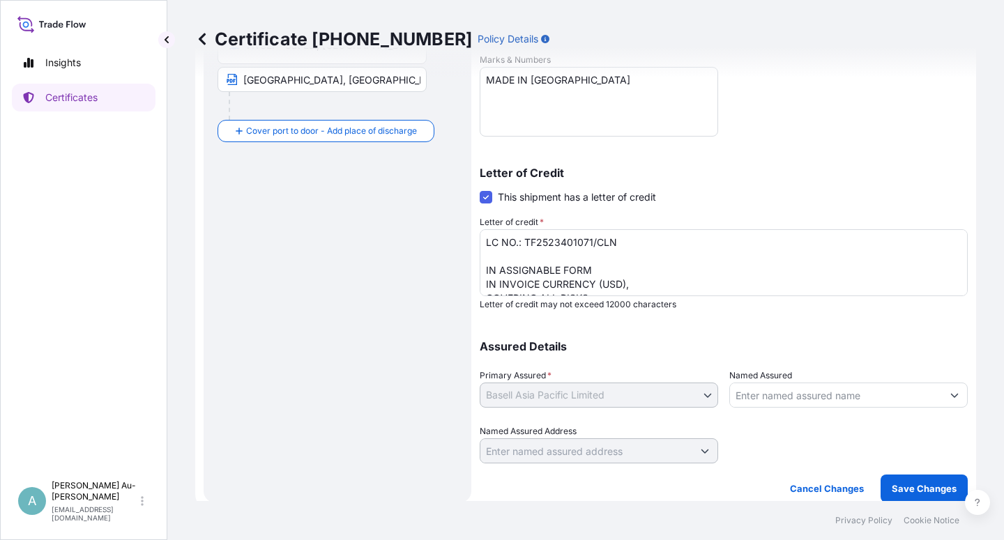
scroll to position [342, 0]
type textarea "COMMODITY: WS HOMO, PP GRADE - 1 POLYPROPYLENE MOPLEN QUANTITY: 34.000 MTS"
click at [894, 491] on p "Save Changes" at bounding box center [924, 487] width 65 height 14
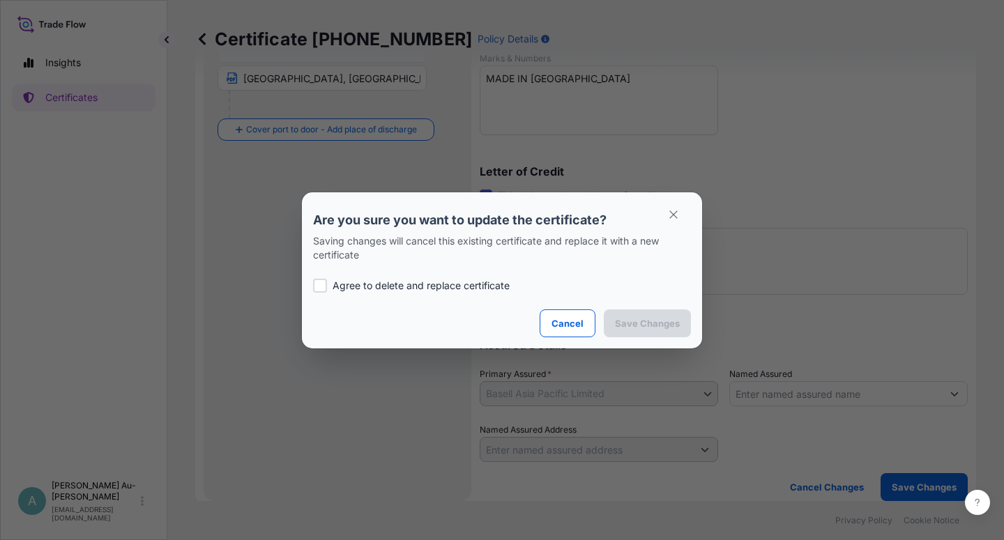
click at [355, 285] on p "Agree to delete and replace certificate" at bounding box center [420, 286] width 177 height 14
checkbox input "true"
click at [637, 318] on p "Save Changes" at bounding box center [647, 323] width 65 height 14
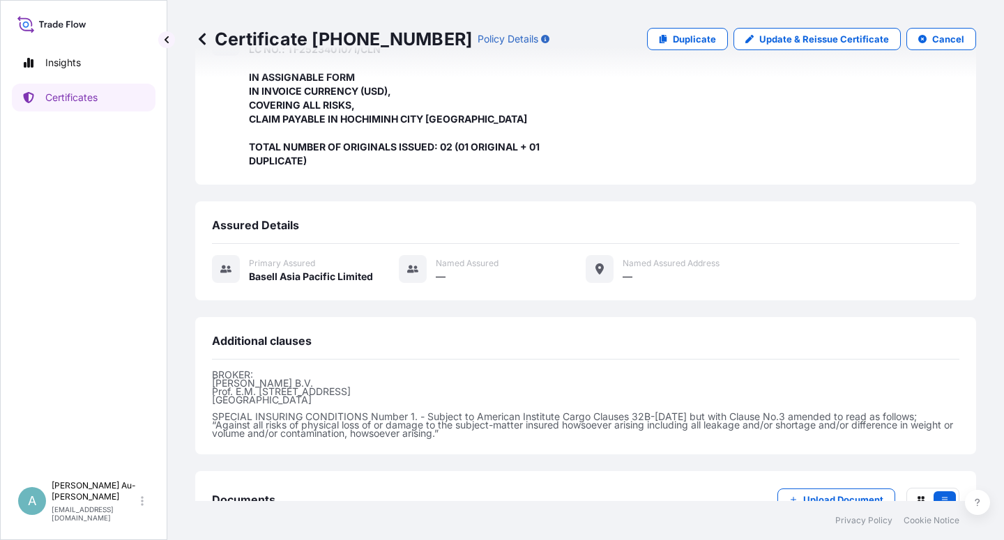
scroll to position [428, 0]
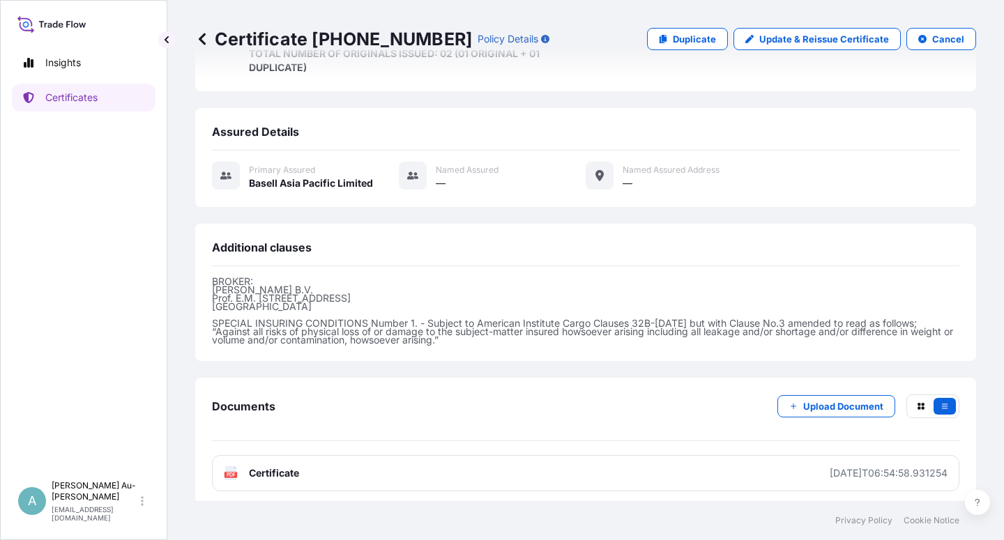
click at [365, 470] on link "PDF Certificate [DATE]T06:54:58.931254" at bounding box center [585, 473] width 747 height 36
click at [90, 105] on link "Certificates" at bounding box center [84, 98] width 144 height 28
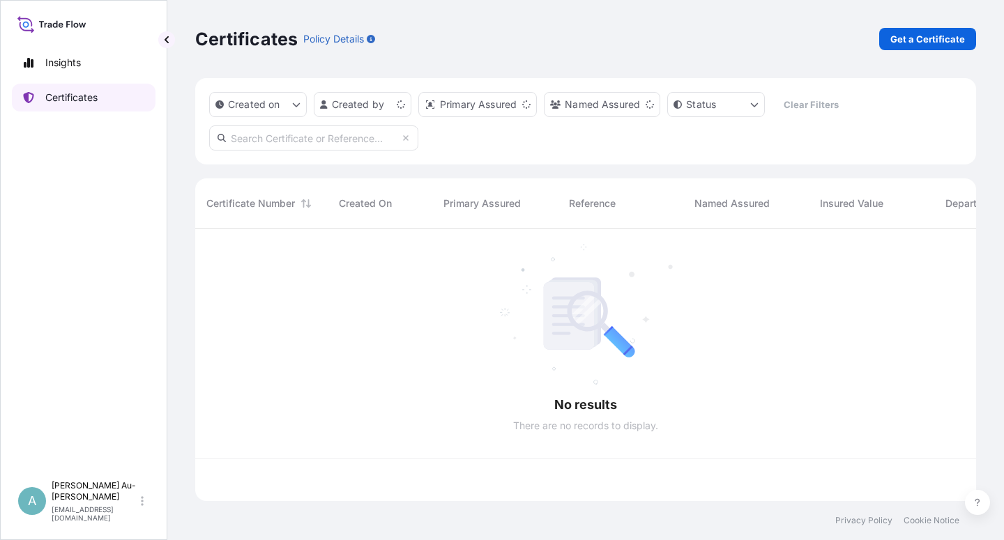
scroll to position [268, 769]
click at [253, 141] on input "text" at bounding box center [313, 137] width 209 height 25
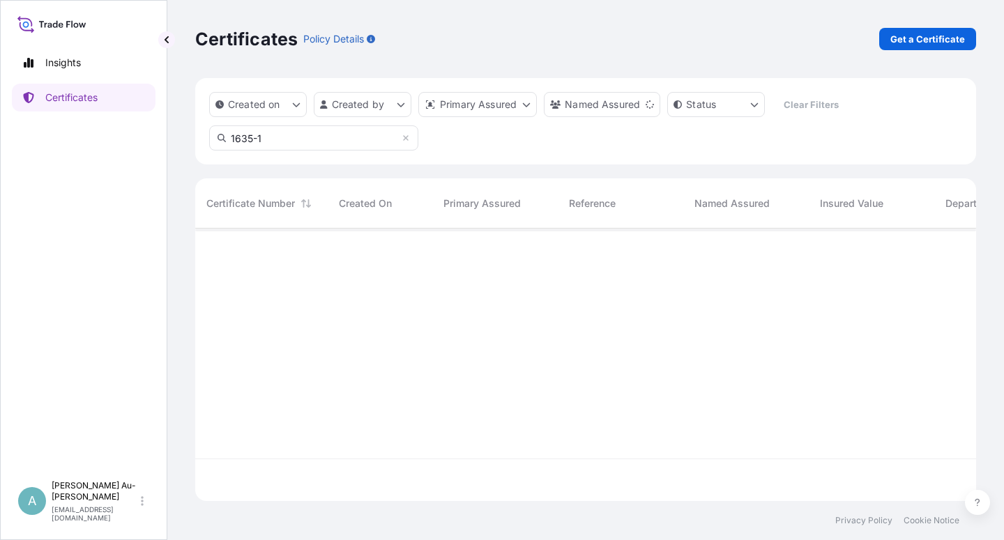
type input "1635-1"
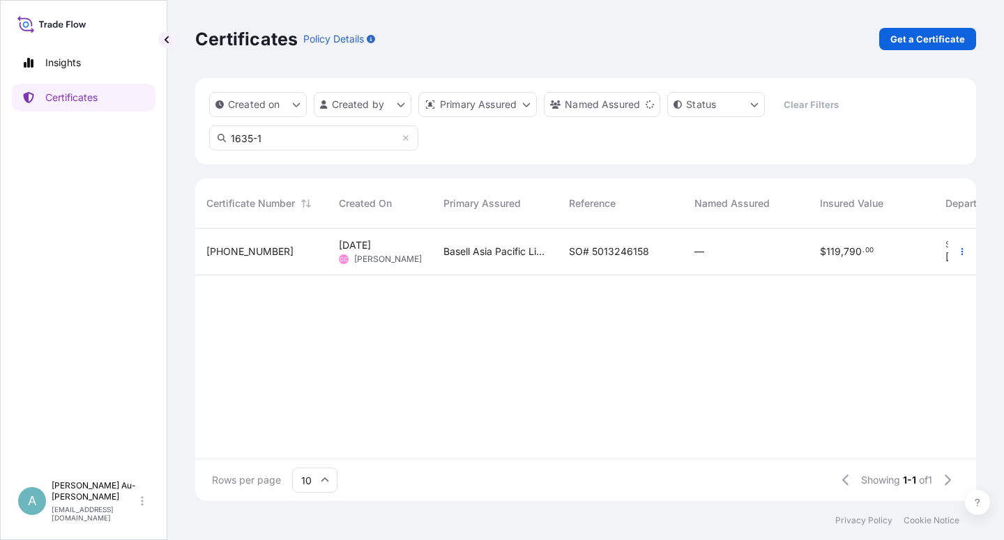
click at [590, 252] on span "SO# 5013246158" at bounding box center [609, 252] width 80 height 14
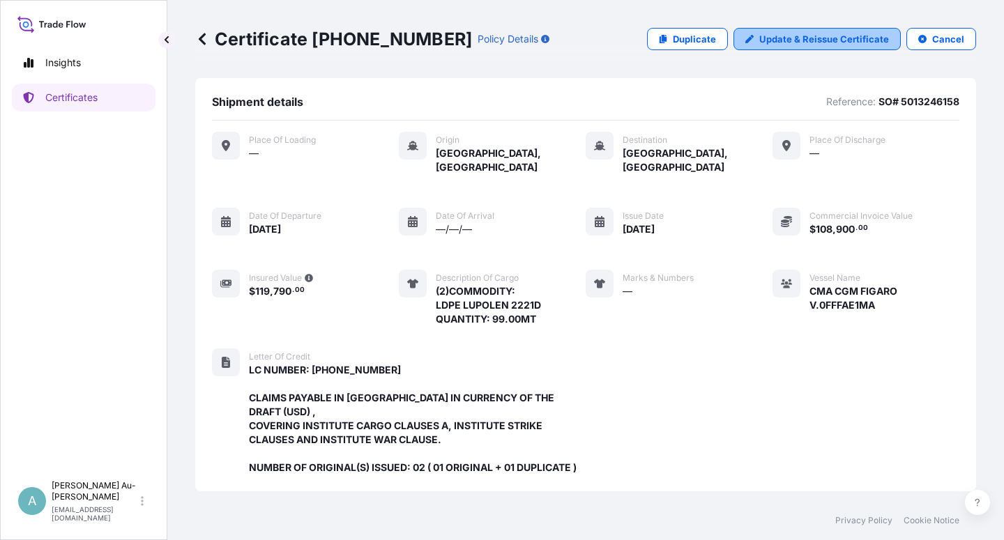
click at [811, 41] on p "Update & Reissue Certificate" at bounding box center [824, 39] width 130 height 14
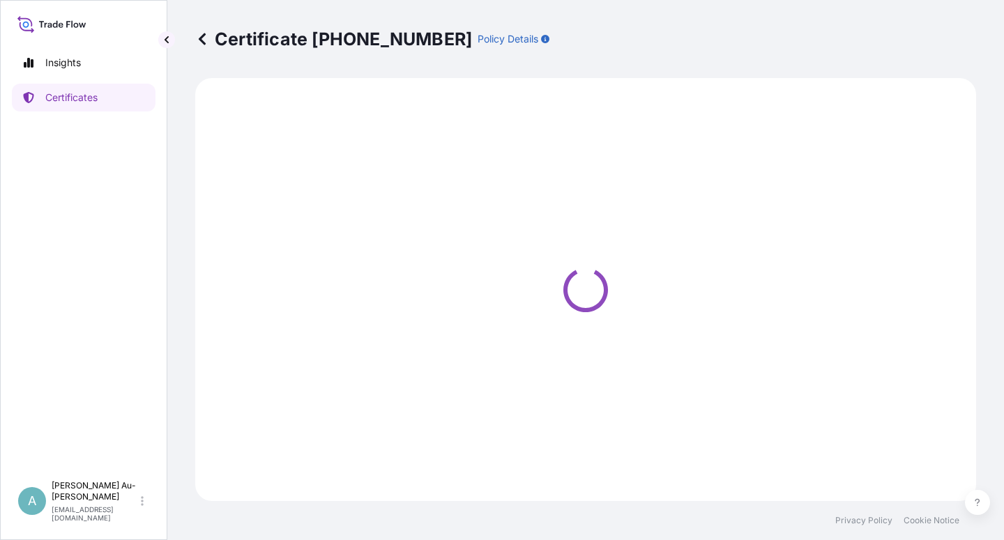
select select "Sea"
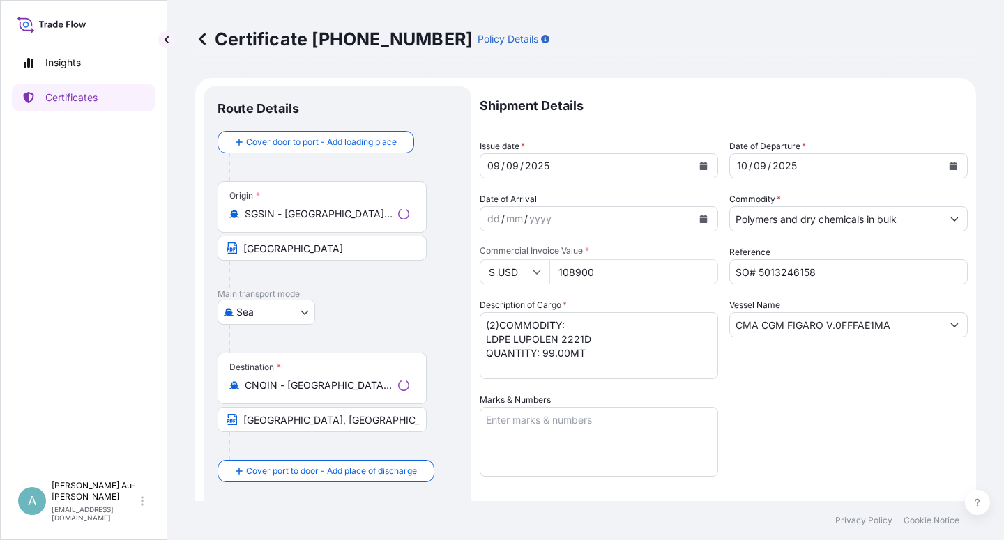
select select "32034"
click at [692, 167] on button "Calendar" at bounding box center [703, 166] width 22 height 22
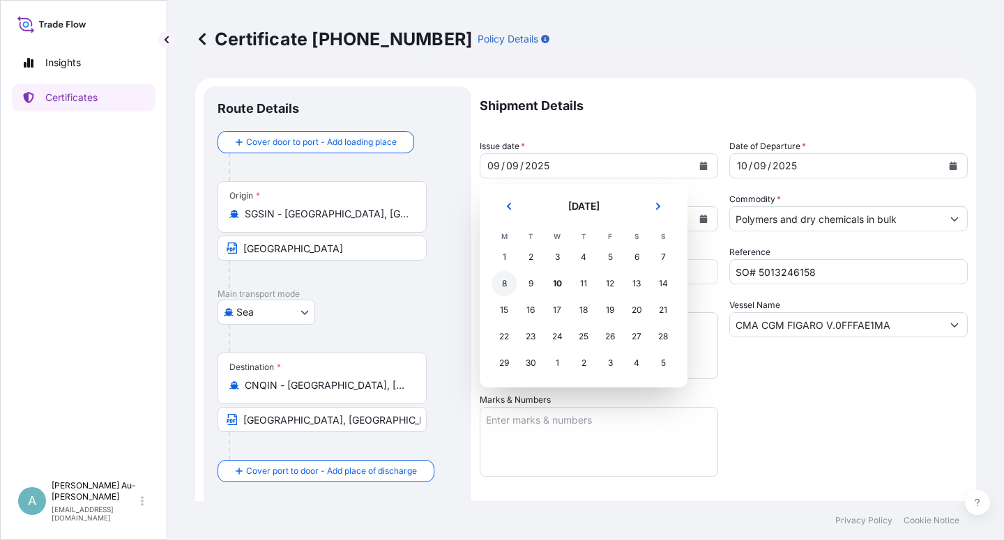
click at [503, 281] on div "8" at bounding box center [503, 283] width 25 height 25
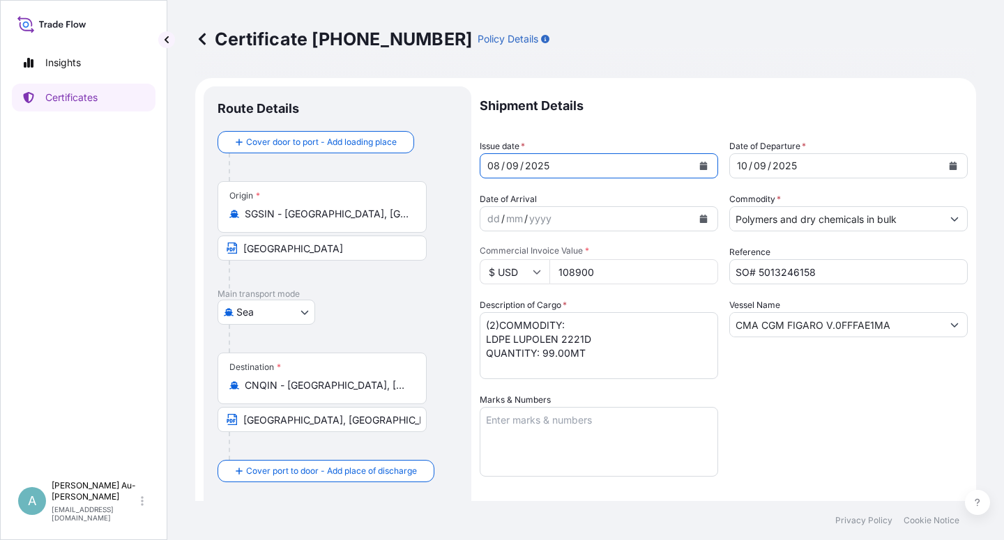
click at [942, 171] on button "Calendar" at bounding box center [953, 166] width 22 height 22
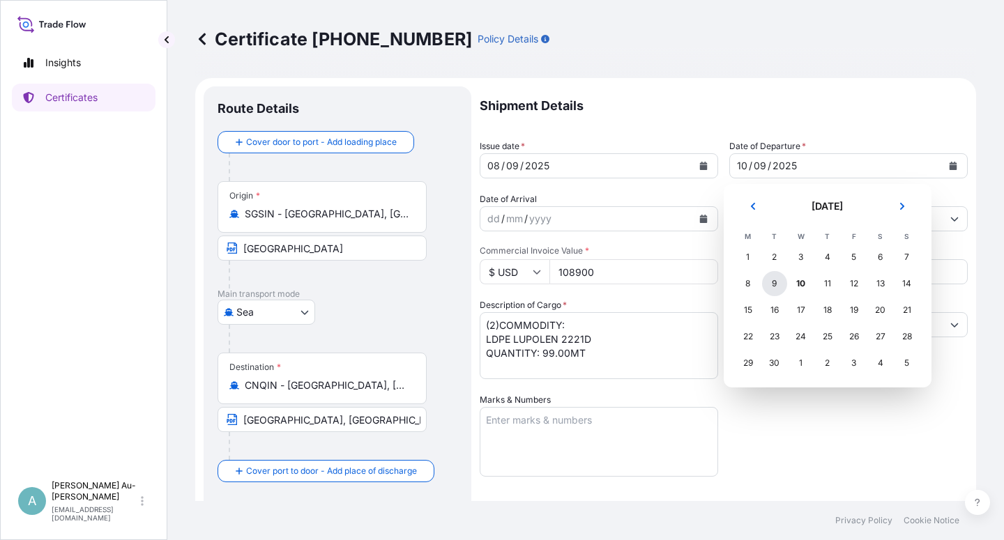
click at [773, 284] on div "9" at bounding box center [774, 283] width 25 height 25
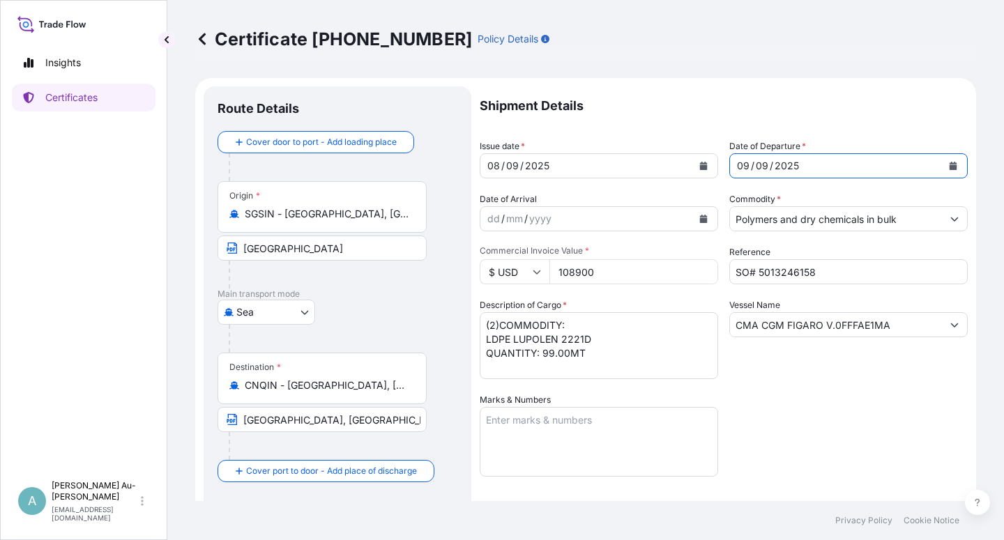
drag, startPoint x: 821, startPoint y: 397, endPoint x: 820, endPoint y: 390, distance: 7.0
click at [821, 395] on div "Shipment Details Issue date * [DATE] Date of Departure * [DATE] Date of Arrival…" at bounding box center [724, 444] width 488 height 717
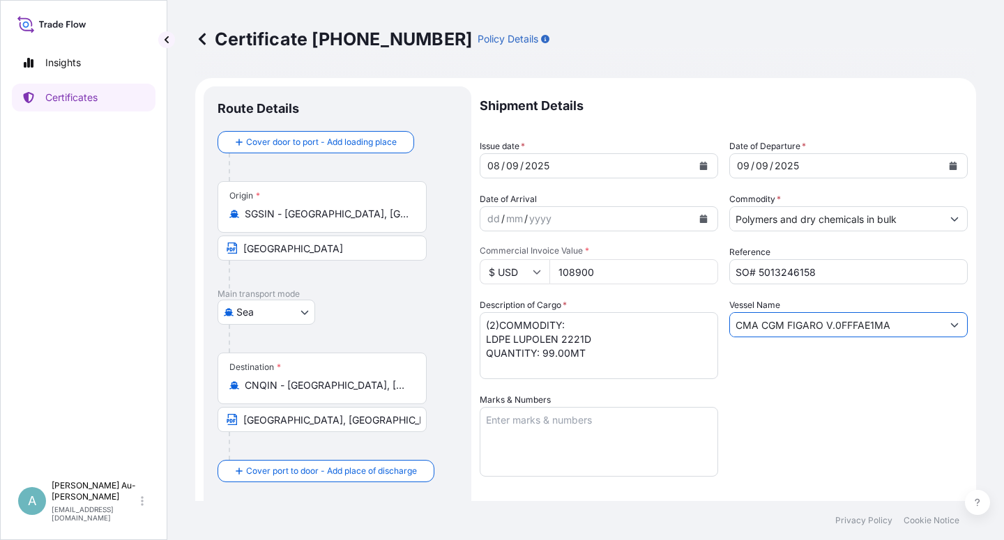
click at [889, 322] on input "CMA CGM FIGARO V.0FFFAE1MA" at bounding box center [836, 324] width 212 height 25
click at [812, 328] on input "CMA CGM FIGARO V.0FFFAE1MA" at bounding box center [836, 324] width 212 height 25
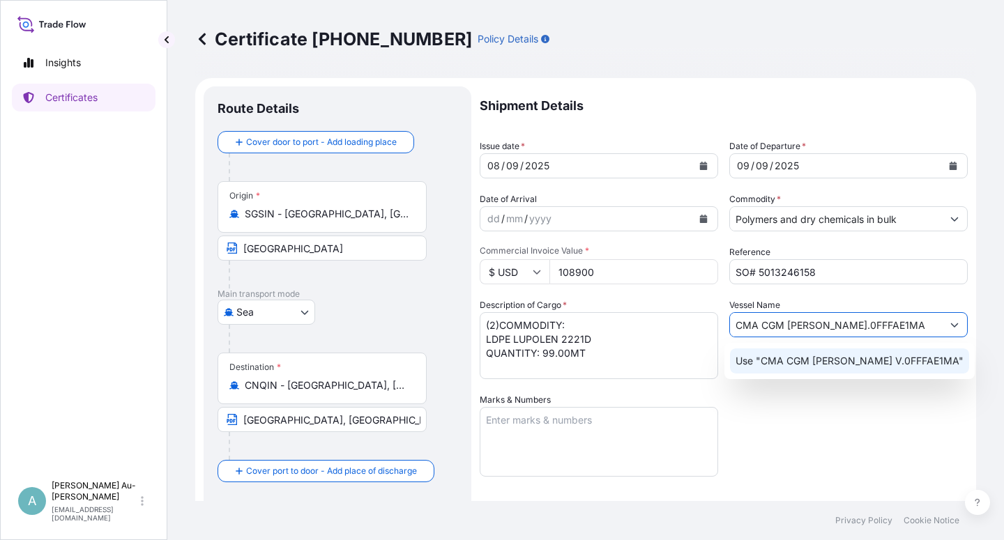
click at [887, 327] on input "CMA CGM [PERSON_NAME].0FFFAE1MA" at bounding box center [836, 324] width 212 height 25
type input "CMA CGM [PERSON_NAME].0MDEEE1MA"
click at [836, 443] on div "Shipment Details Issue date * [DATE] Date of Departure * [DATE] Date of Arrival…" at bounding box center [724, 444] width 488 height 717
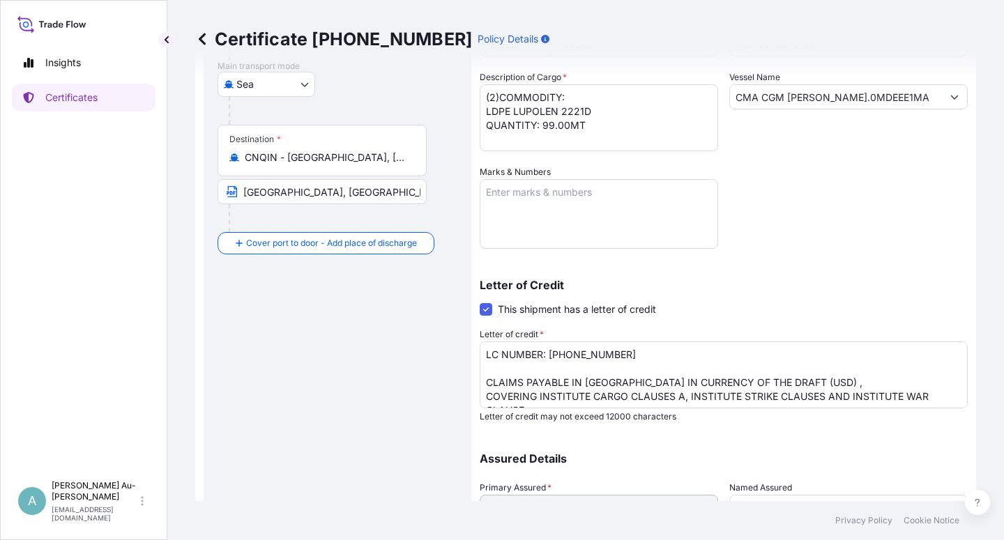
scroll to position [251, 0]
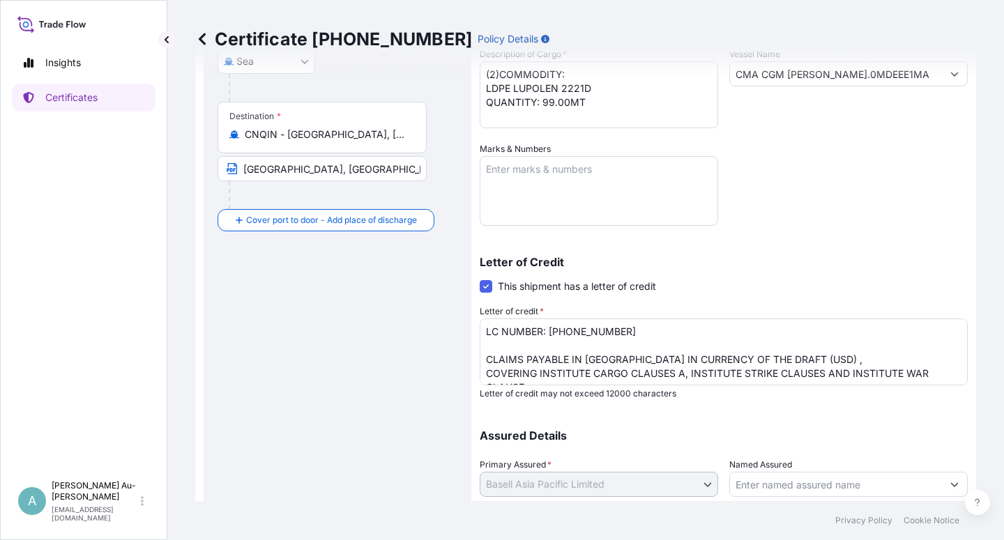
click at [501, 72] on div "Certificate [PHONE_NUMBER] Policy Details" at bounding box center [585, 39] width 781 height 78
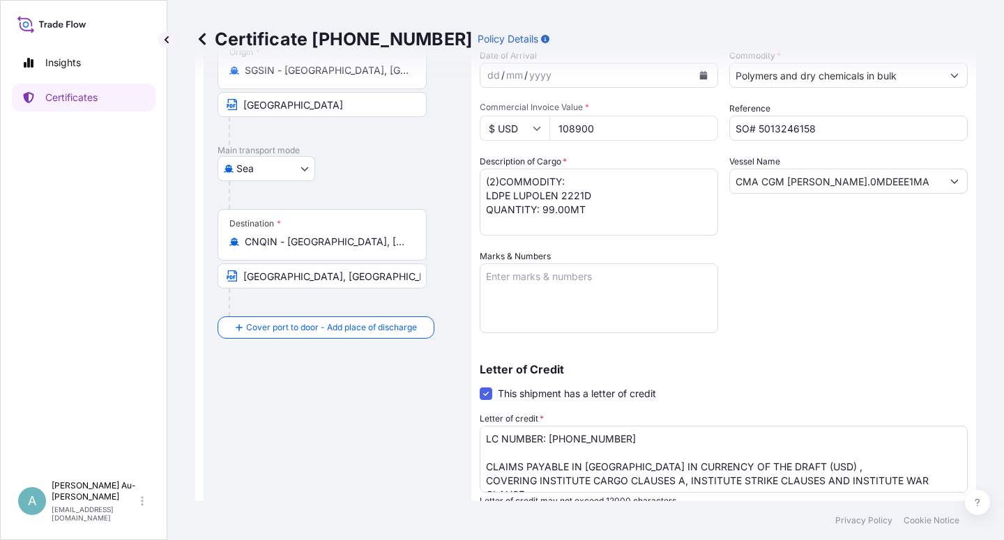
scroll to position [0, 0]
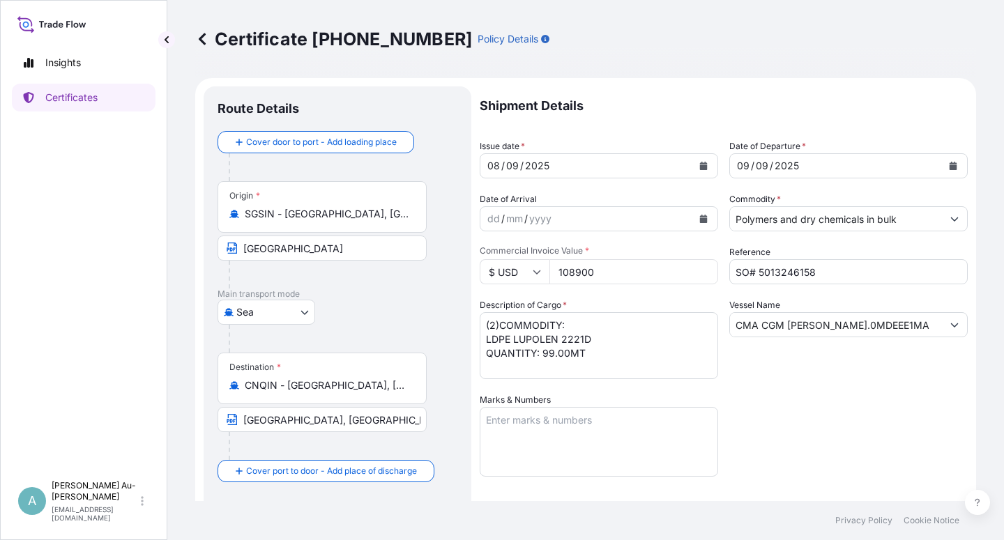
click at [500, 324] on textarea "(2)COMMODITY: LDPE LUPOLEN 2221D QUANTITY: 99.00MT" at bounding box center [599, 345] width 238 height 67
type textarea "COMMODITY: LDPE LUPOLEN 2221D QUANTITY: 99.00MT"
click at [820, 391] on div "Shipment Details Issue date * [DATE] Date of Departure * [DATE] Date of Arrival…" at bounding box center [724, 444] width 488 height 717
drag, startPoint x: 821, startPoint y: 449, endPoint x: 818, endPoint y: 438, distance: 10.8
click at [822, 447] on div "Shipment Details Issue date * [DATE] Date of Departure * [DATE] Date of Arrival…" at bounding box center [724, 444] width 488 height 717
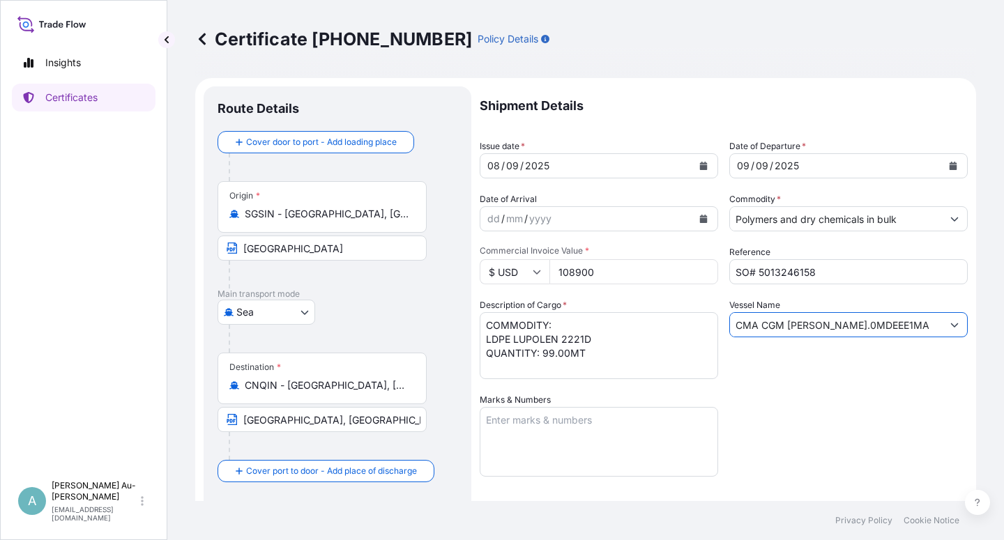
drag, startPoint x: 915, startPoint y: 326, endPoint x: 701, endPoint y: 333, distance: 214.1
click at [730, 330] on input "CMA CGM [PERSON_NAME].0MDEEE1MA" at bounding box center [836, 324] width 212 height 25
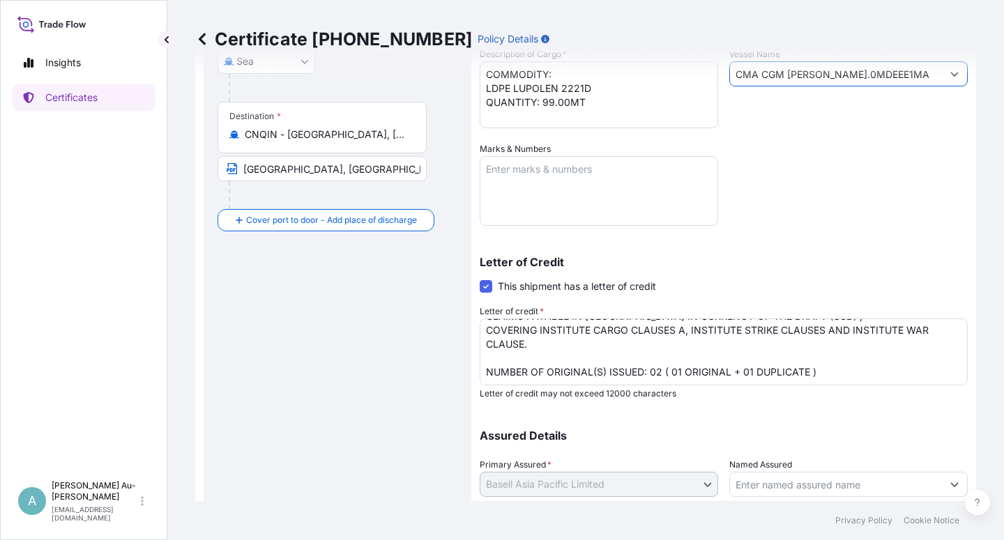
scroll to position [342, 0]
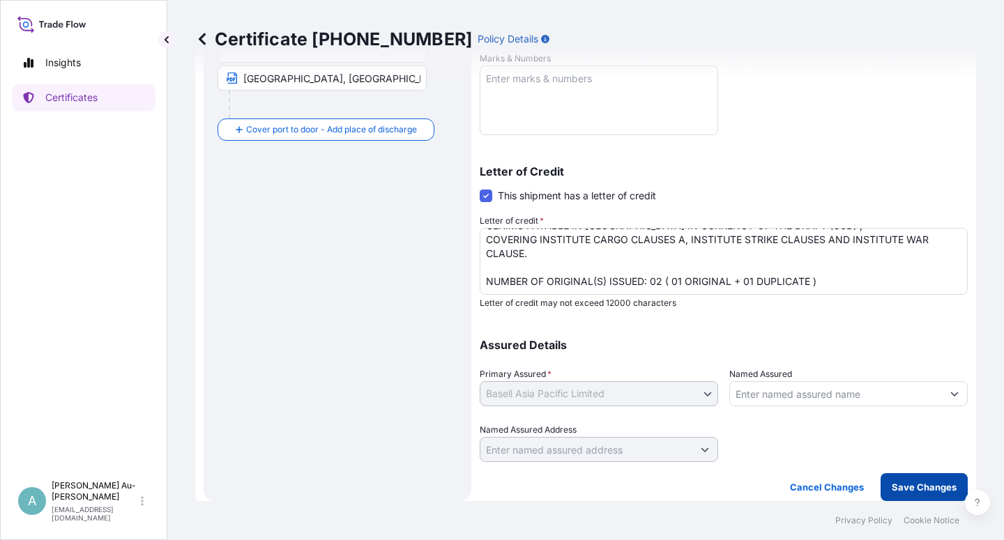
click at [894, 490] on p "Save Changes" at bounding box center [924, 487] width 65 height 14
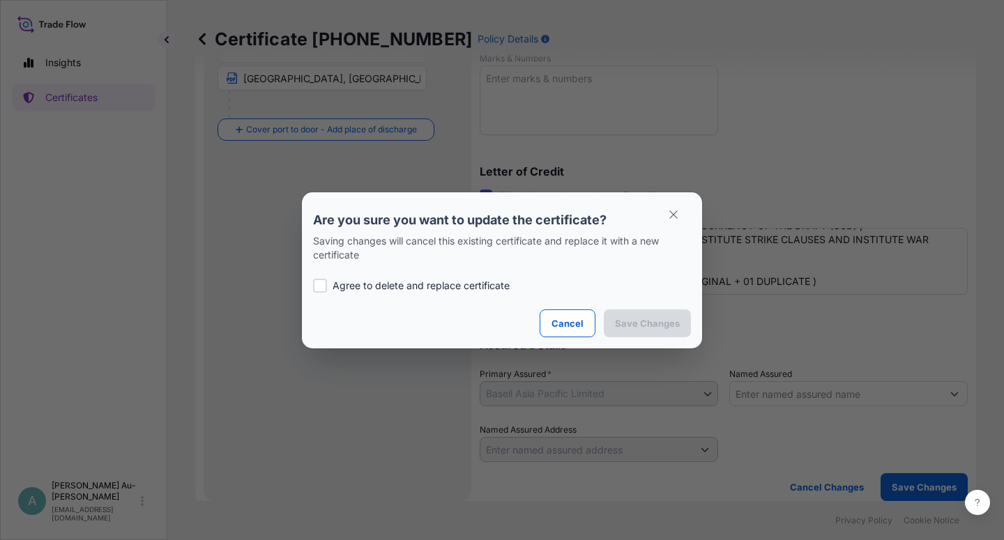
click at [433, 289] on p "Agree to delete and replace certificate" at bounding box center [420, 286] width 177 height 14
checkbox input "true"
click at [655, 323] on p "Save Changes" at bounding box center [647, 323] width 65 height 14
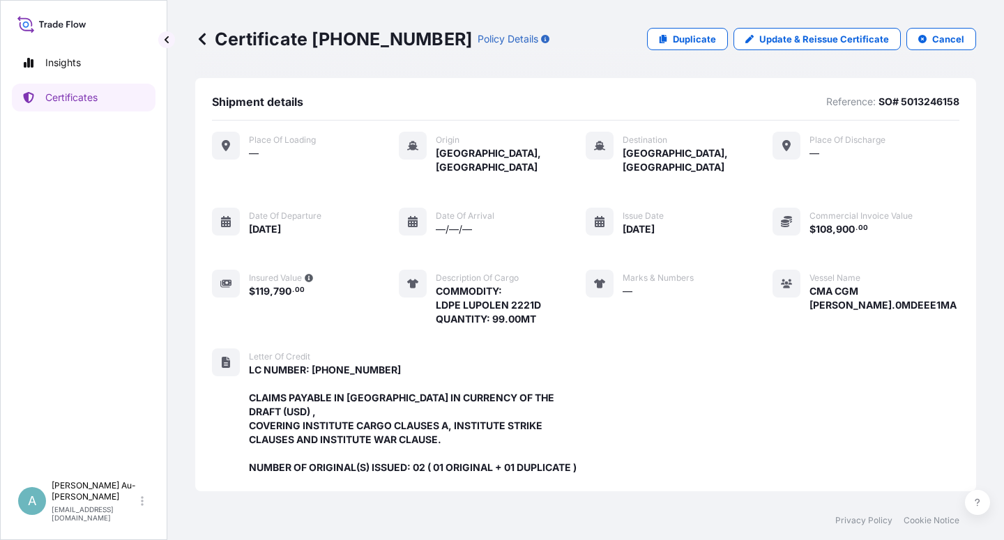
scroll to position [386, 0]
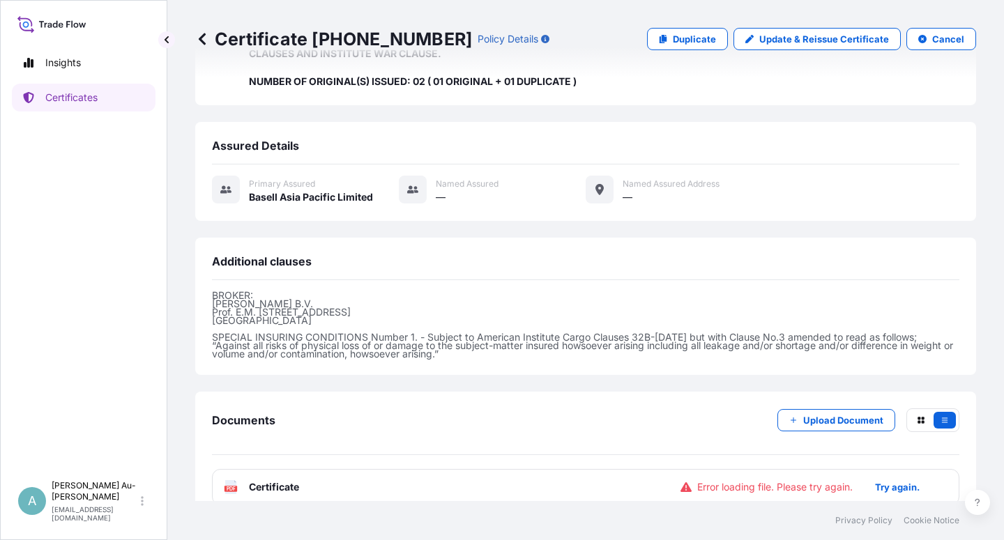
click at [398, 474] on div "PDF Certificate Error loading file. Please try again. Try again." at bounding box center [585, 487] width 747 height 36
click at [392, 469] on div "PDF Certificate Error loading file. Please try again. Try again." at bounding box center [585, 487] width 747 height 36
click at [885, 480] on p "Try again." at bounding box center [897, 487] width 45 height 14
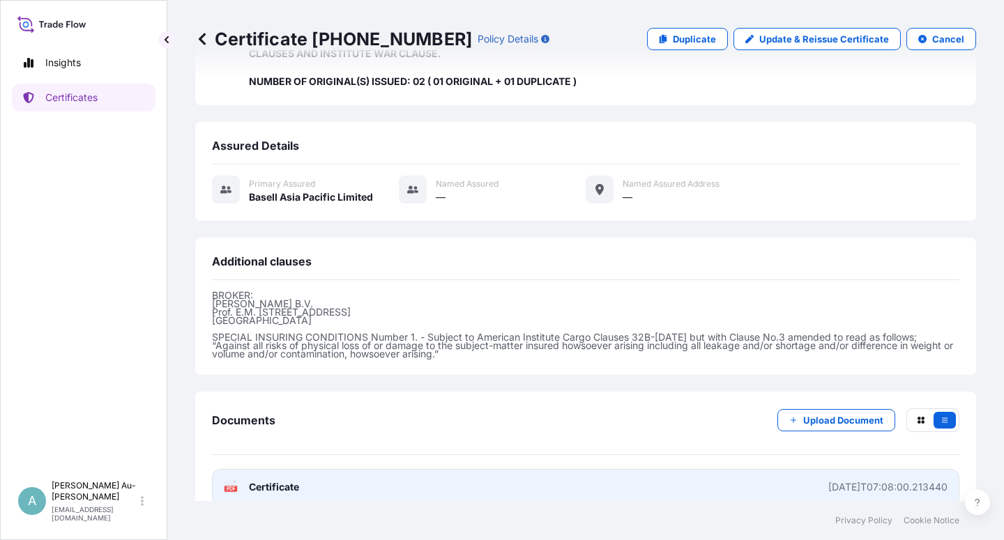
click at [314, 474] on link "PDF Certificate [DATE]T07:08:00.213440" at bounding box center [585, 487] width 747 height 36
